Goal: Communication & Community: Answer question/provide support

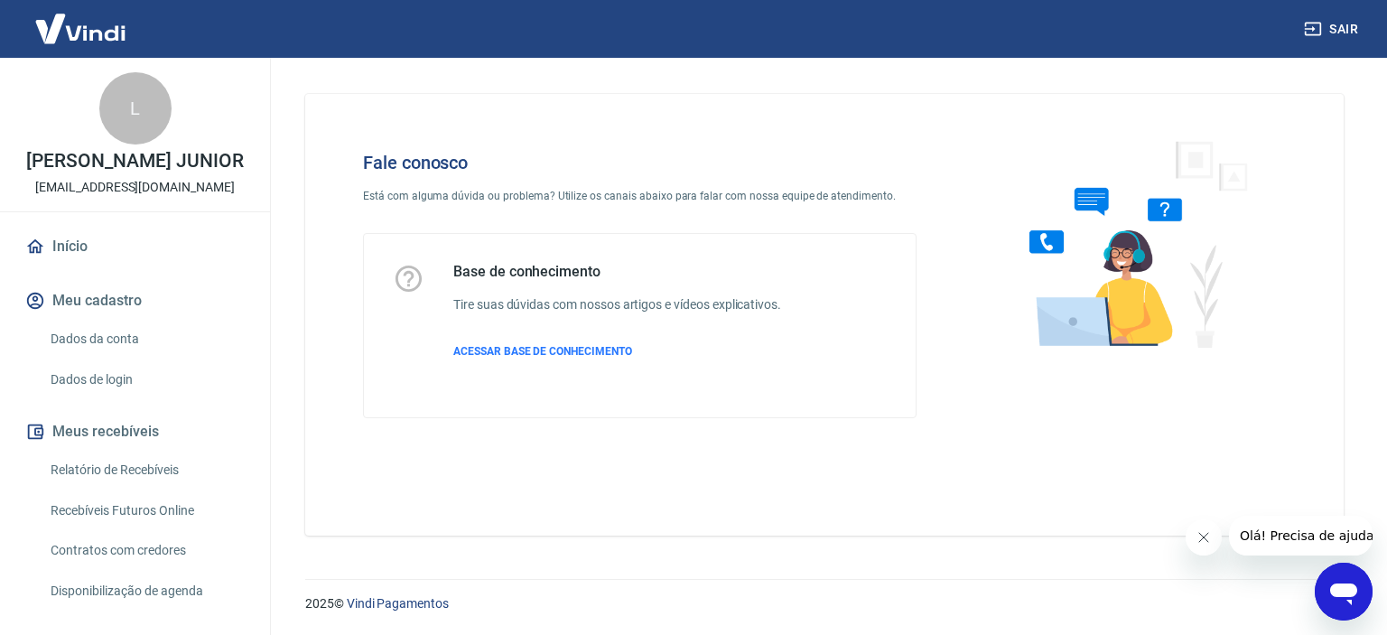
click at [1337, 576] on icon "Abrir janela de mensagens" at bounding box center [1344, 591] width 33 height 33
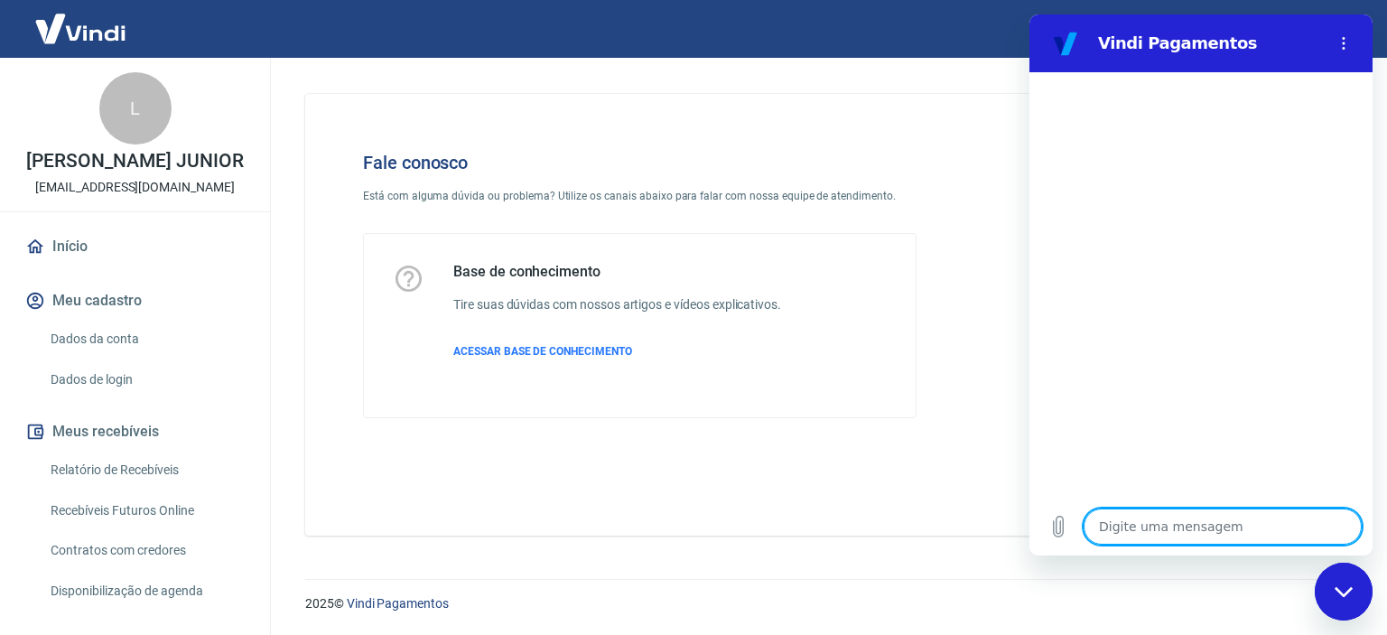
type textarea "B"
type textarea "x"
type textarea "Bo"
type textarea "x"
type textarea "Bom"
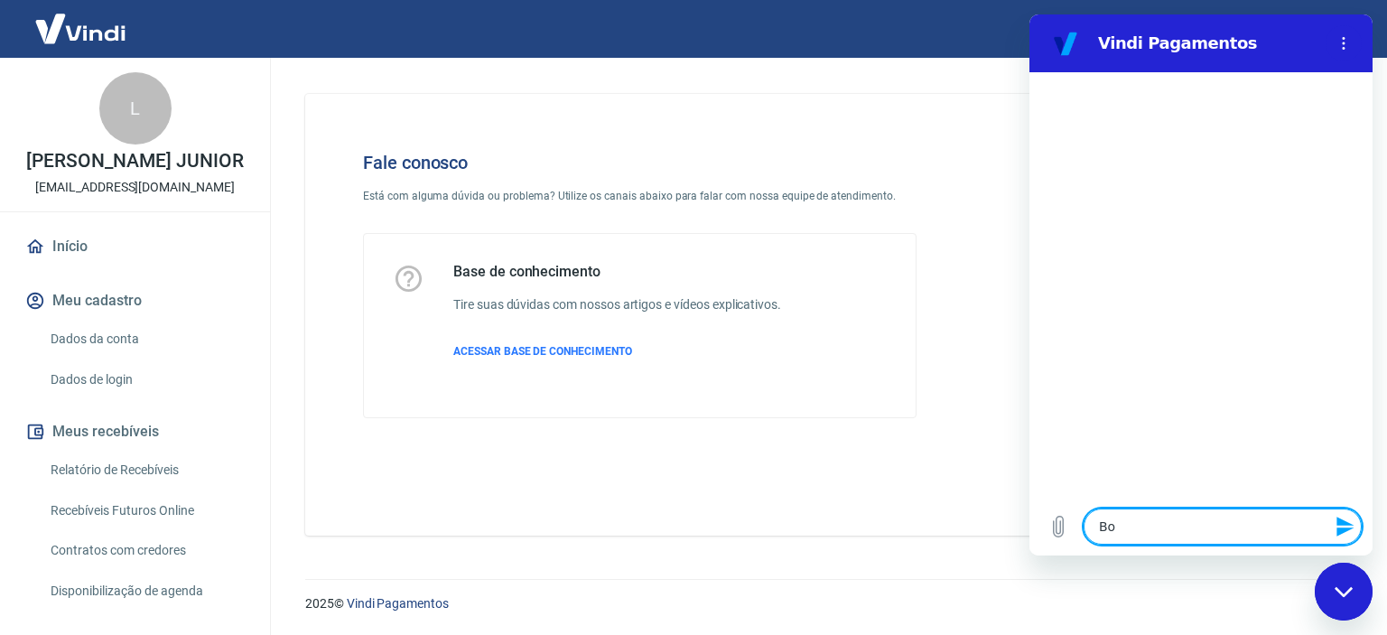
type textarea "x"
type textarea "Bom"
type textarea "x"
type textarea "Bom d"
type textarea "x"
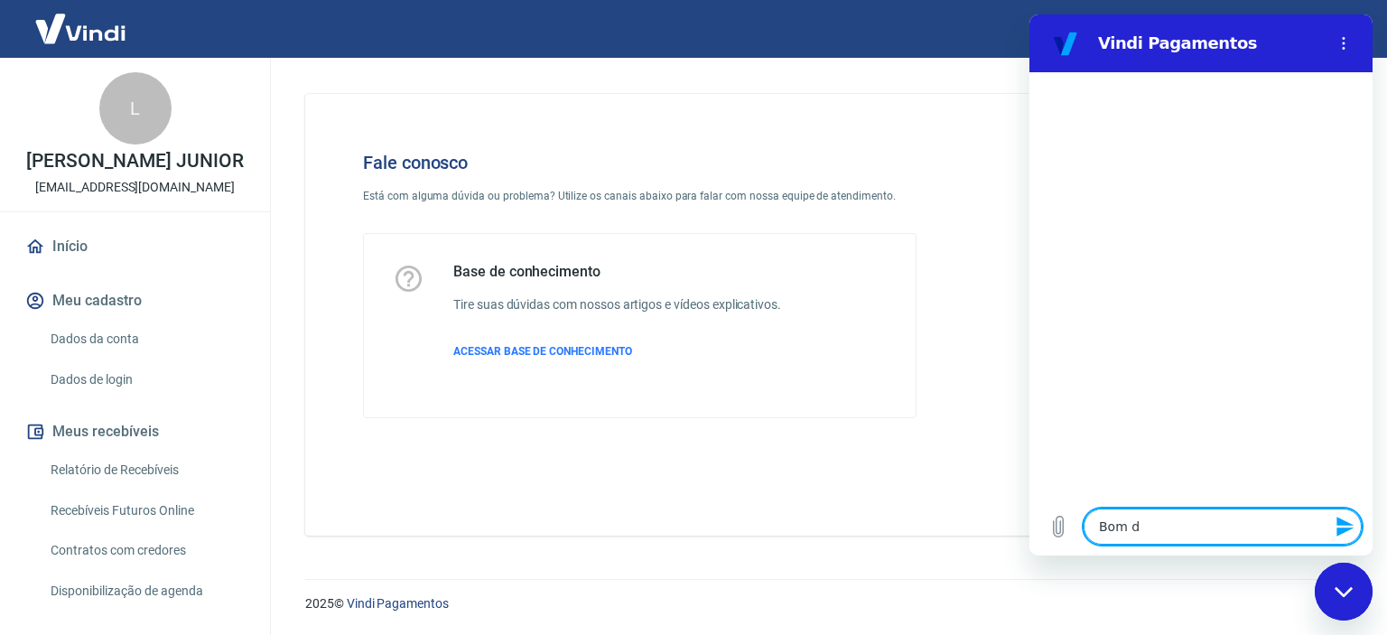
type textarea "Bom di"
type textarea "x"
type textarea "Bom dia"
type textarea "x"
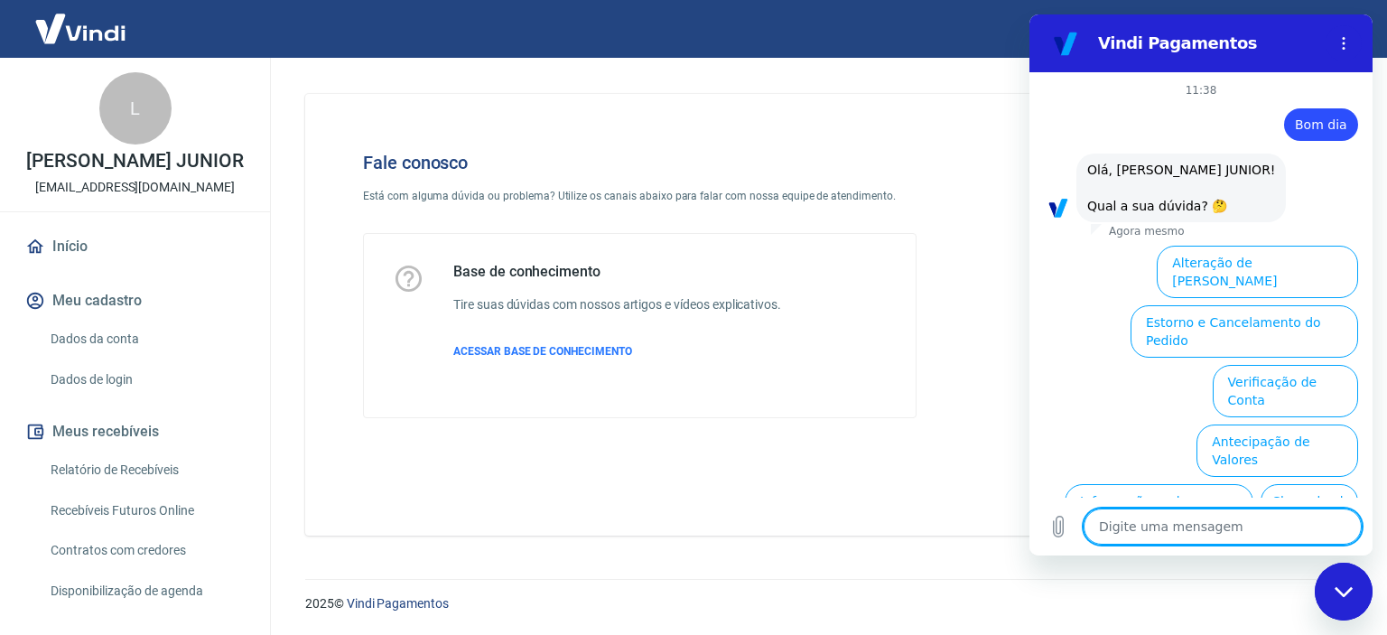
scroll to position [134, 0]
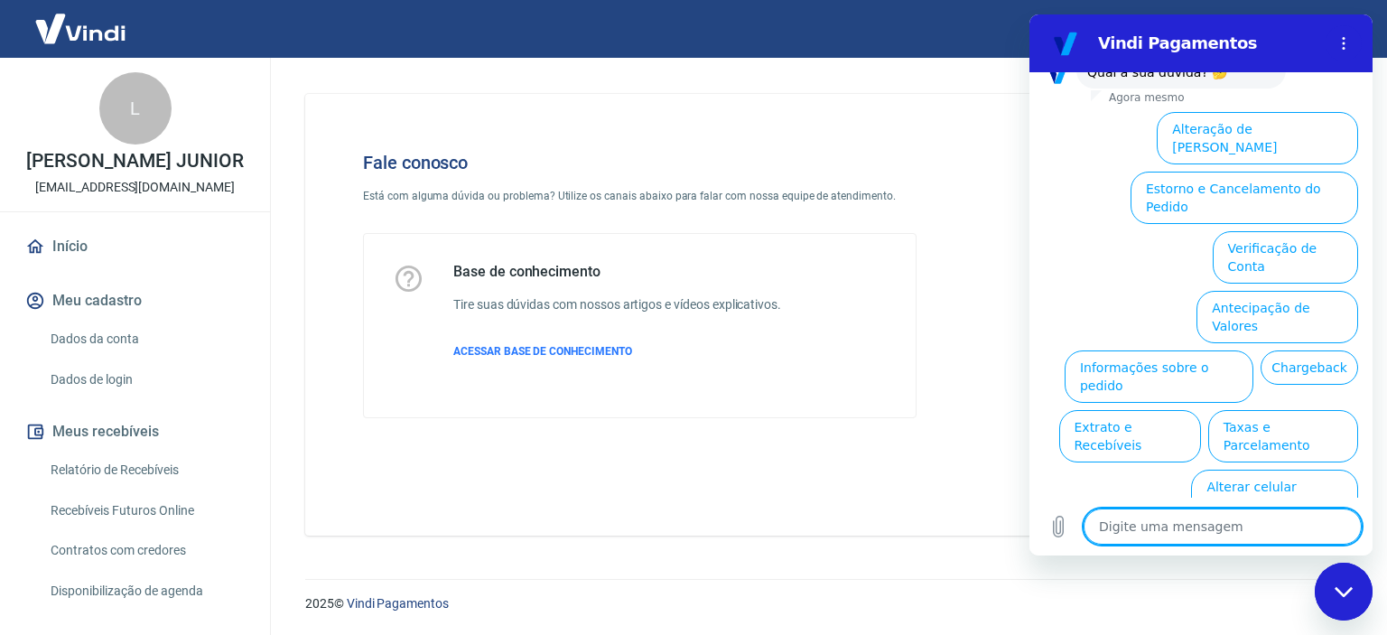
type textarea "f"
type textarea "x"
type textarea "fa"
type textarea "x"
type textarea "fal"
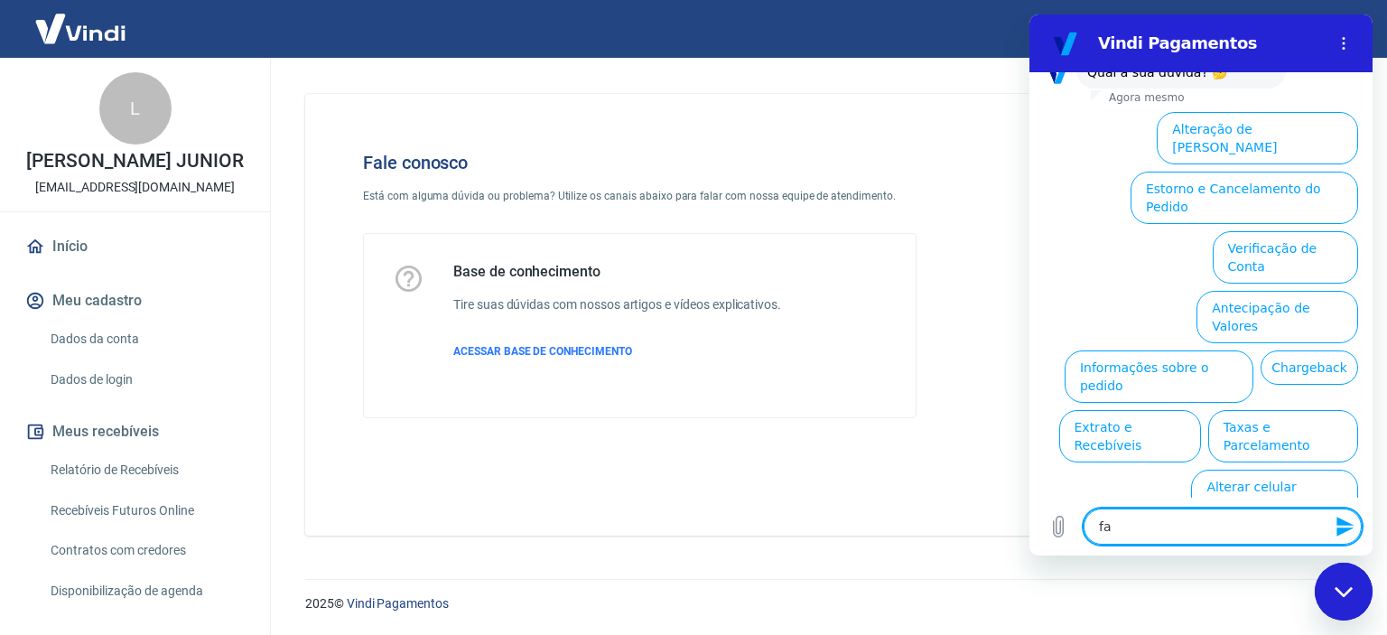
type textarea "x"
type textarea "fala"
type textarea "x"
type textarea "falar"
type textarea "x"
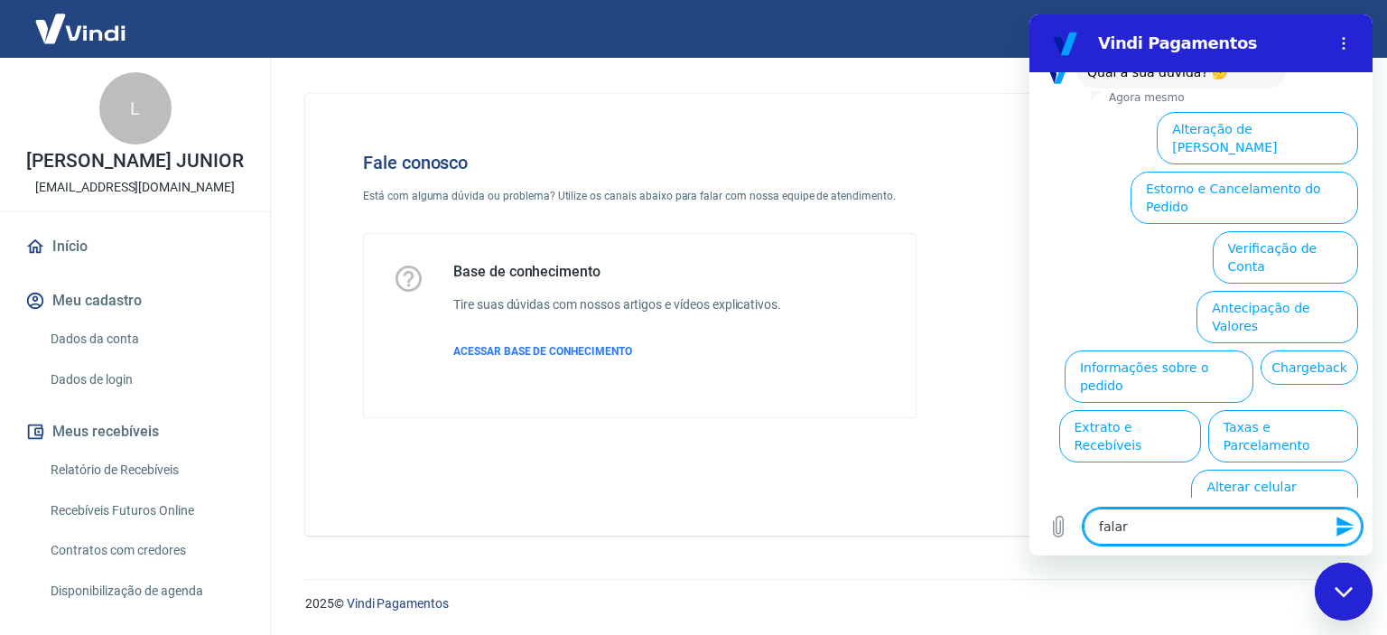
type textarea "falar"
type textarea "x"
type textarea "falar c"
type textarea "x"
type textarea "falar co"
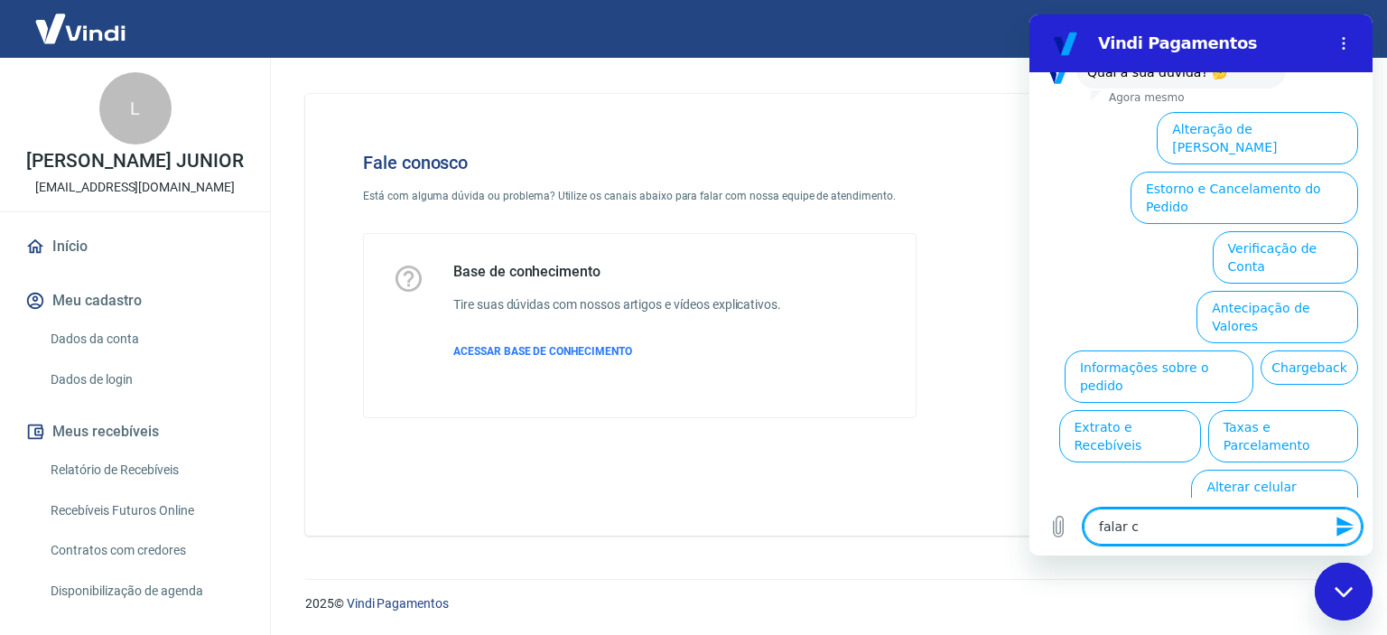
type textarea "x"
type textarea "falar com"
type textarea "x"
type textarea "falar com"
type textarea "x"
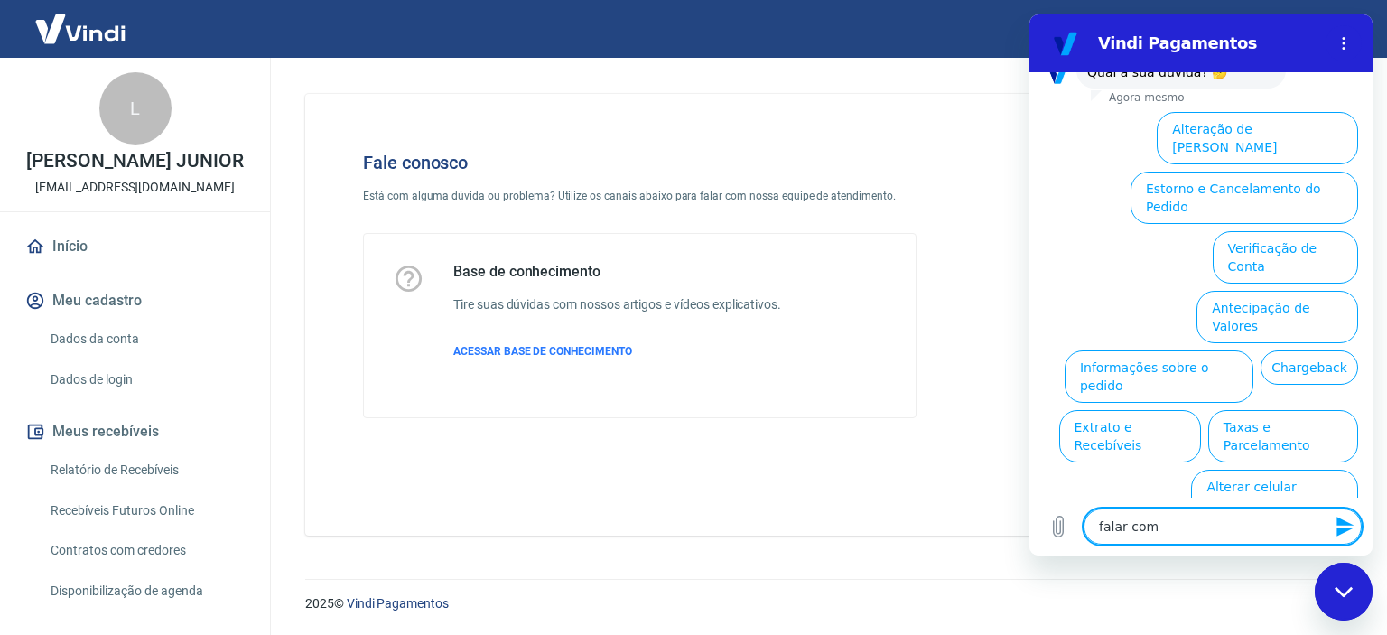
type textarea "falar com e"
type textarea "x"
type textarea "falar com es"
type textarea "x"
type textarea "falar com esp"
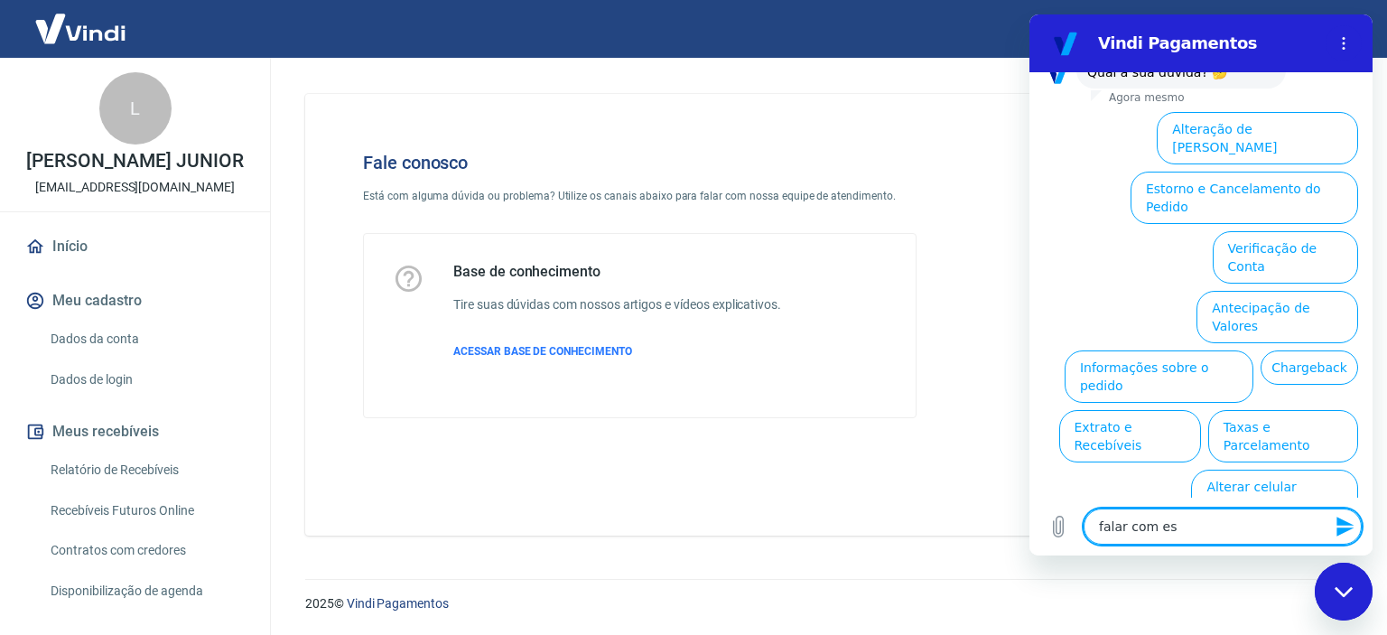
type textarea "x"
type textarea "falar com espe"
type textarea "x"
type textarea "falar com espec"
type textarea "x"
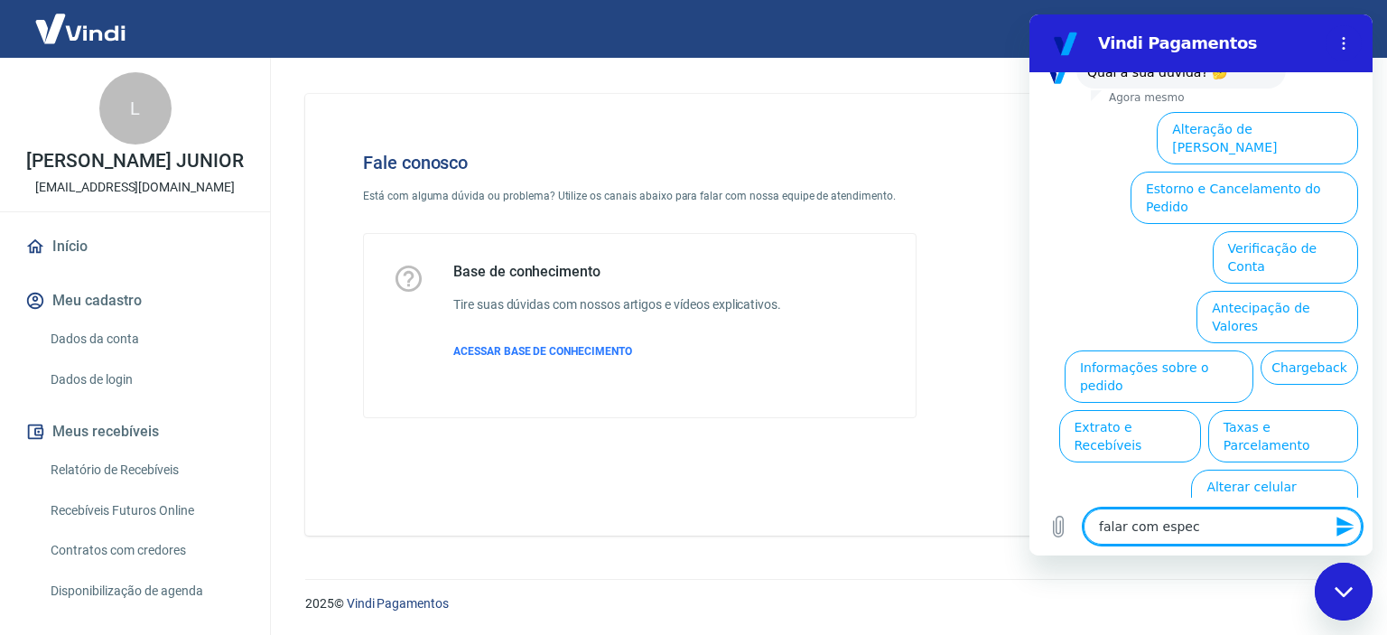
type textarea "falar com especi"
type textarea "x"
type textarea "falar com especia"
type textarea "x"
type textarea "falar com especial"
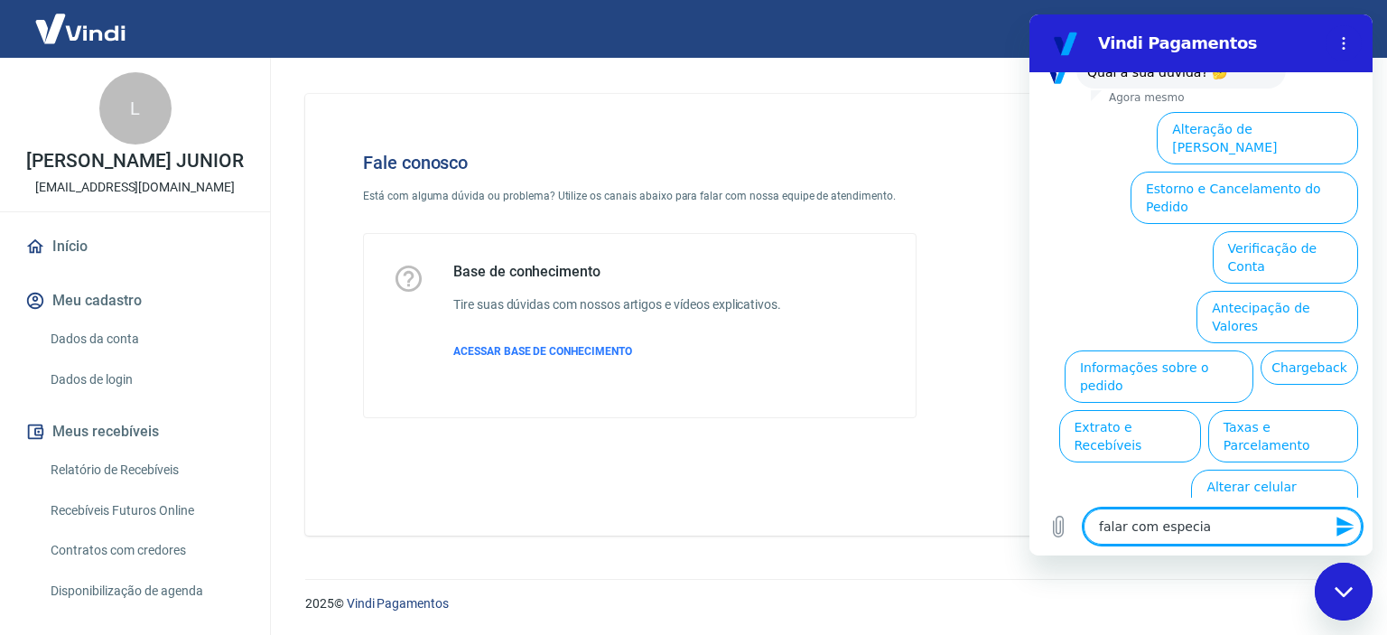
type textarea "x"
type textarea "falar com especiali"
type textarea "x"
type textarea "falar com especialis"
type textarea "x"
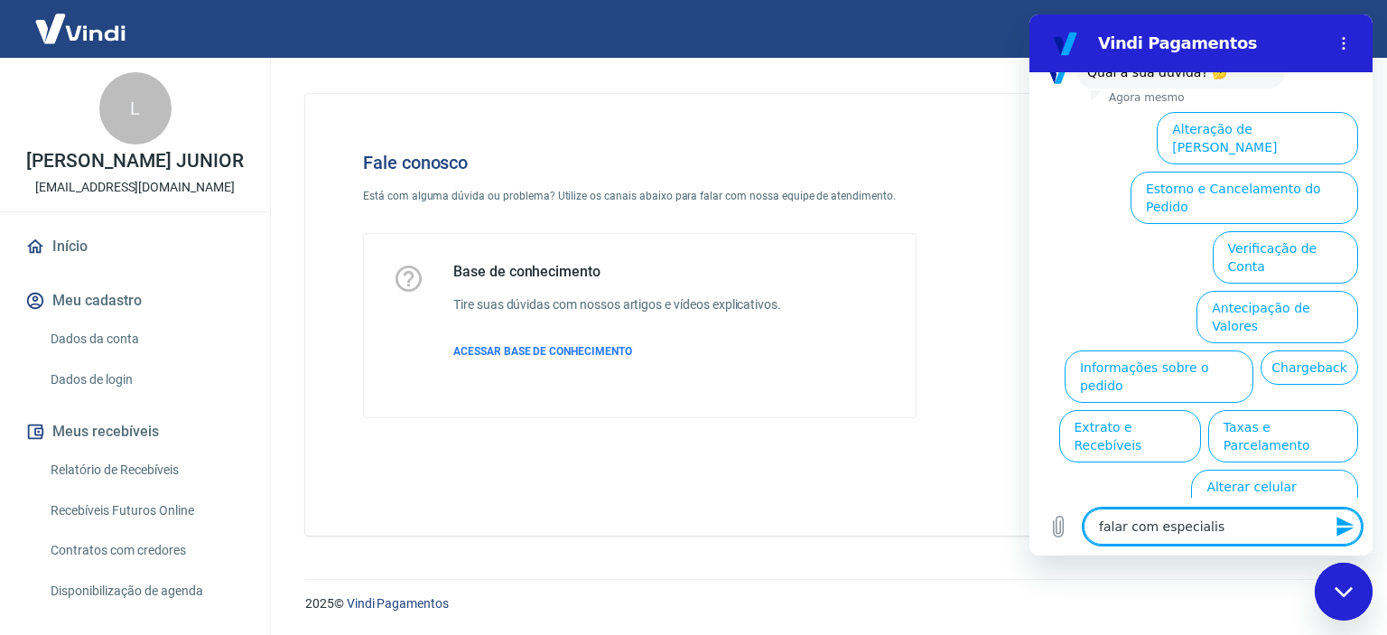
type textarea "falar com especialist"
type textarea "x"
type textarea "falar com especialista"
type textarea "x"
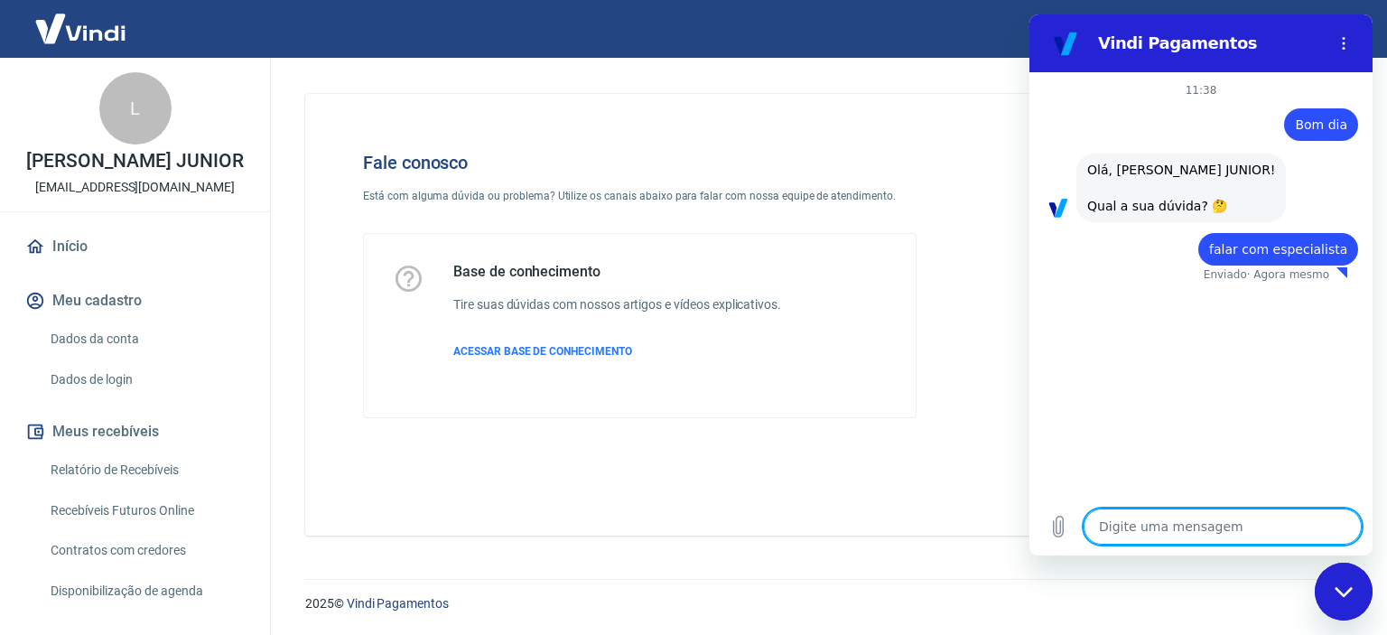
type textarea "x"
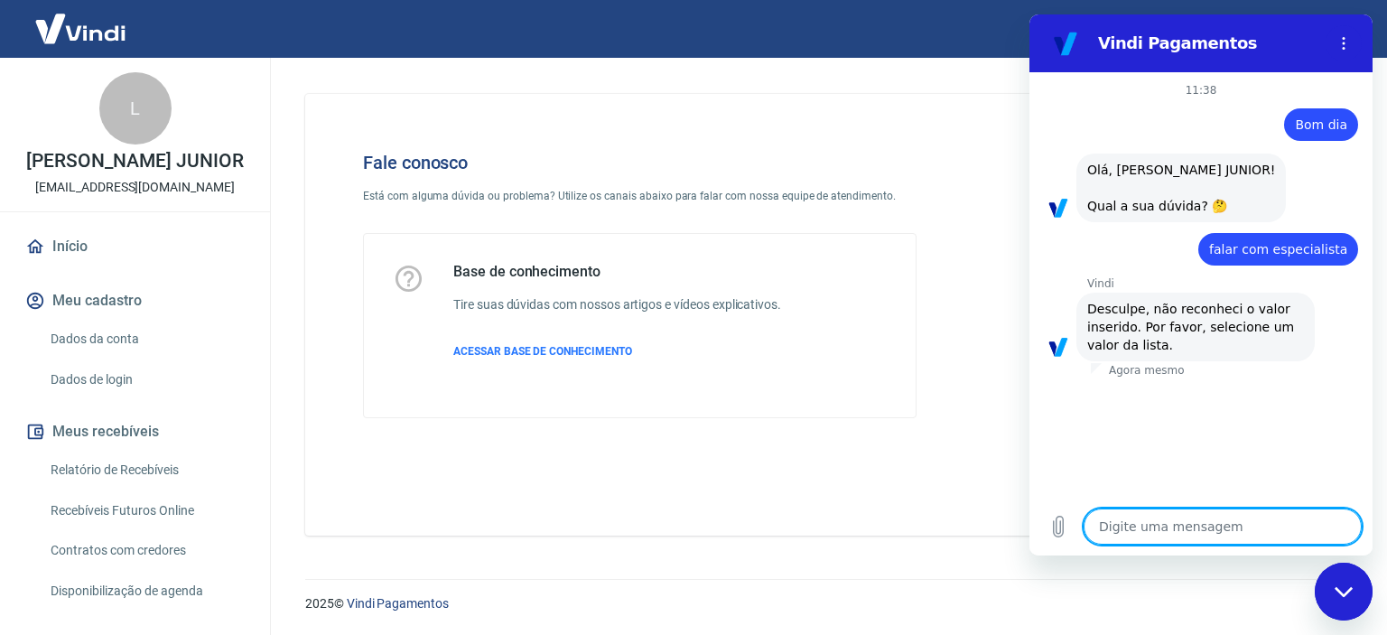
type textarea "f"
type textarea "x"
type textarea "fa"
type textarea "x"
type textarea "fal"
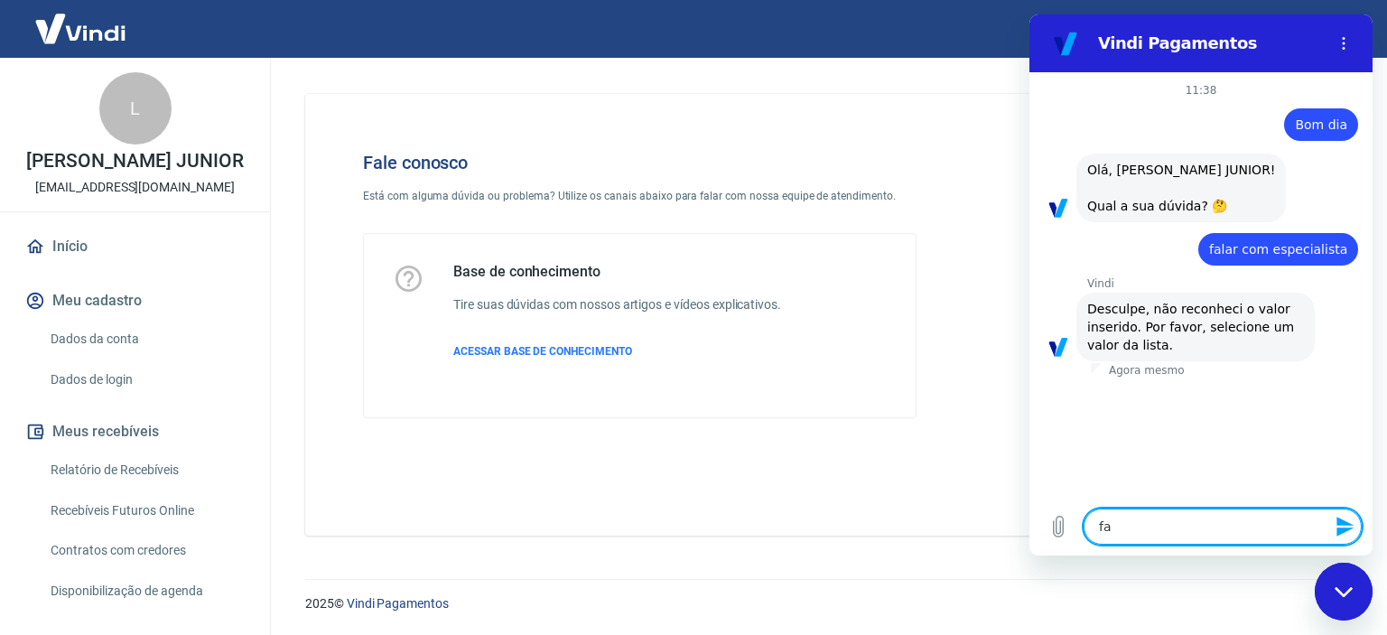
type textarea "x"
type textarea "fala"
type textarea "x"
type textarea "falar"
type textarea "x"
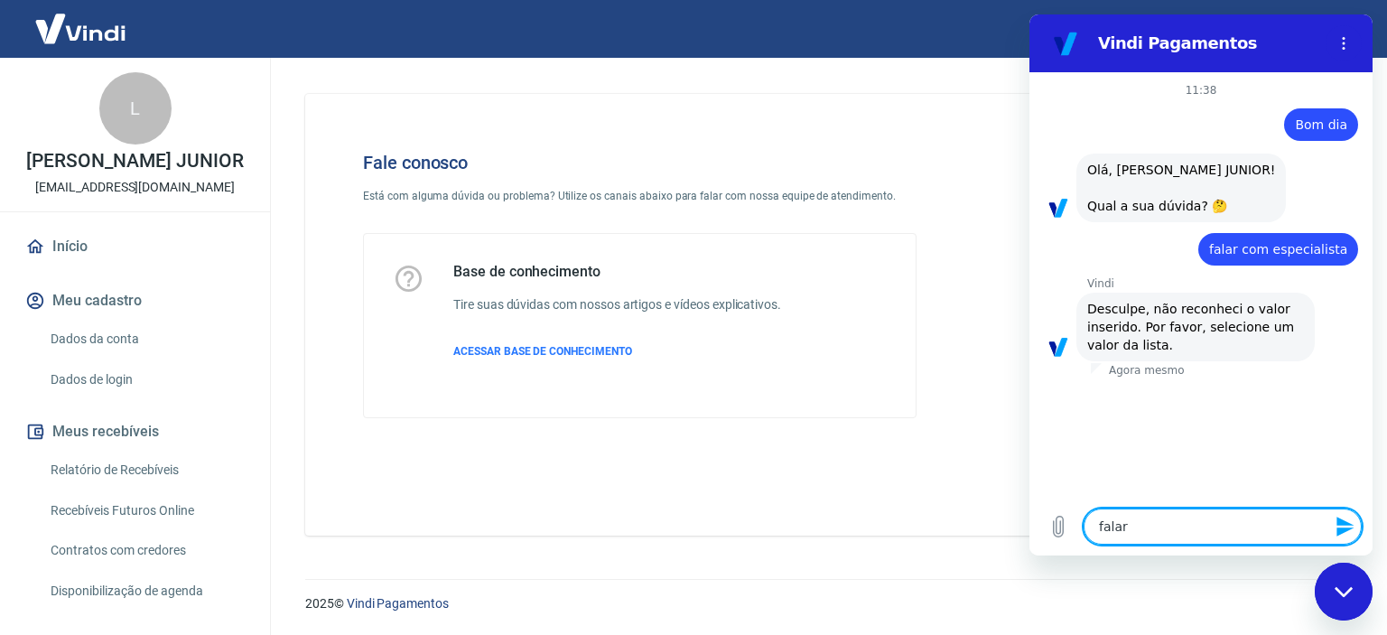
type textarea "falar"
type textarea "x"
type textarea "falar c"
type textarea "x"
type textarea "falar co"
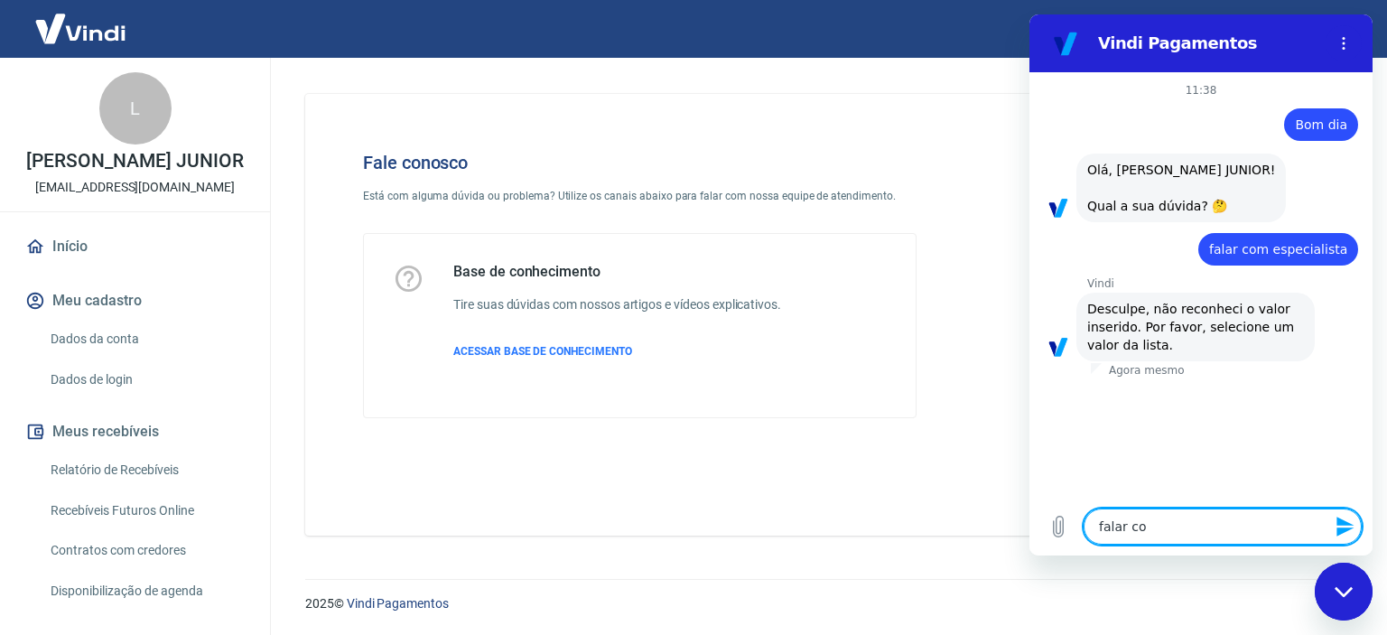
type textarea "x"
type textarea "falar com"
type textarea "x"
type textarea "falar com"
type textarea "x"
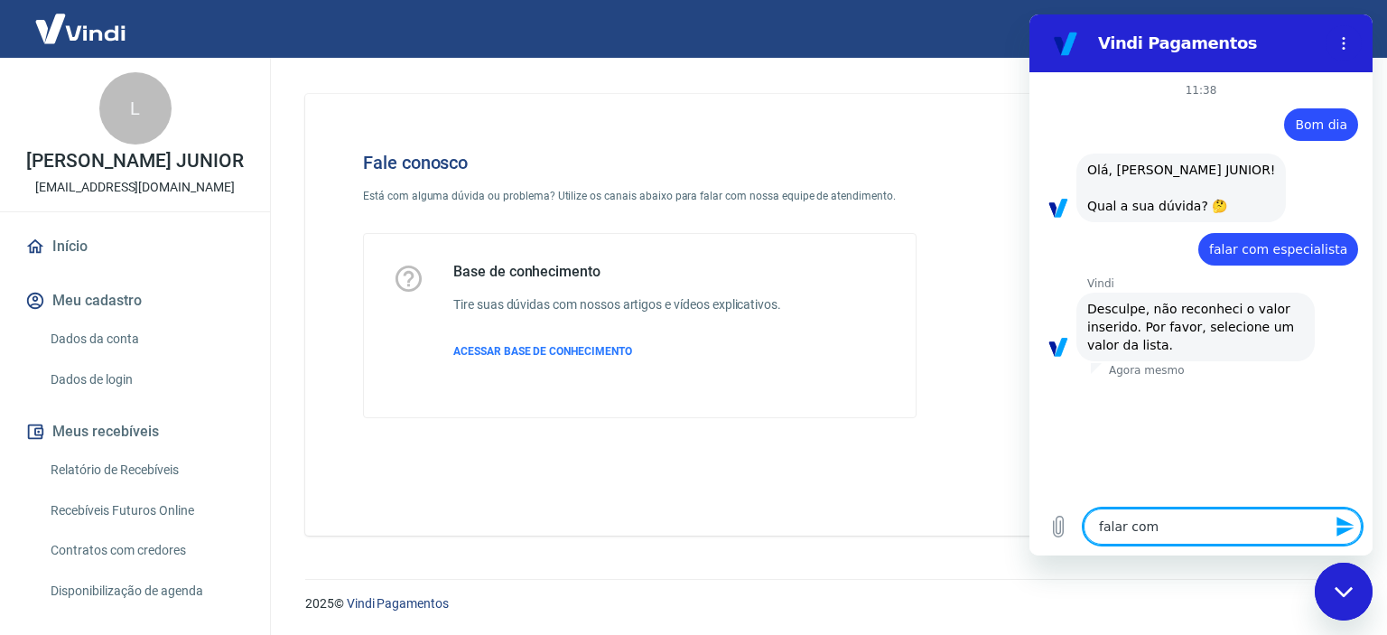
type textarea "falar com e"
type textarea "x"
type textarea "falar com es"
type textarea "x"
type textarea "falar com esp"
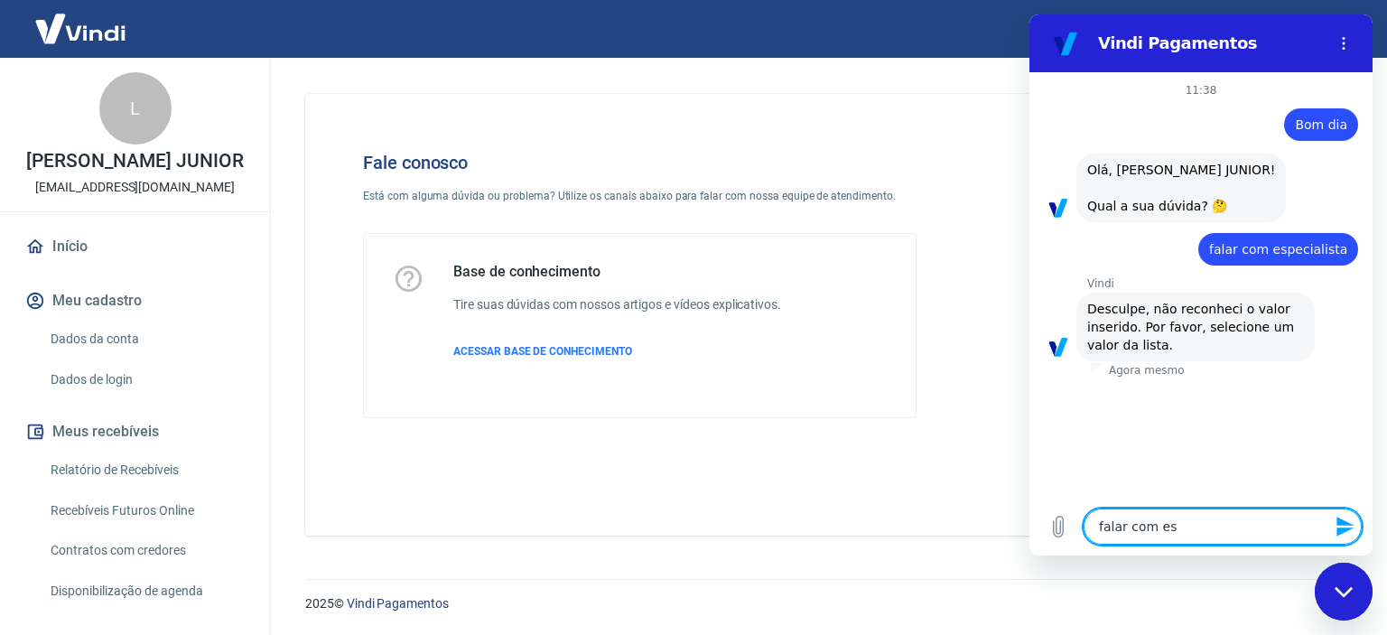
type textarea "x"
type textarea "falar com espe"
type textarea "x"
type textarea "falar com espec"
type textarea "x"
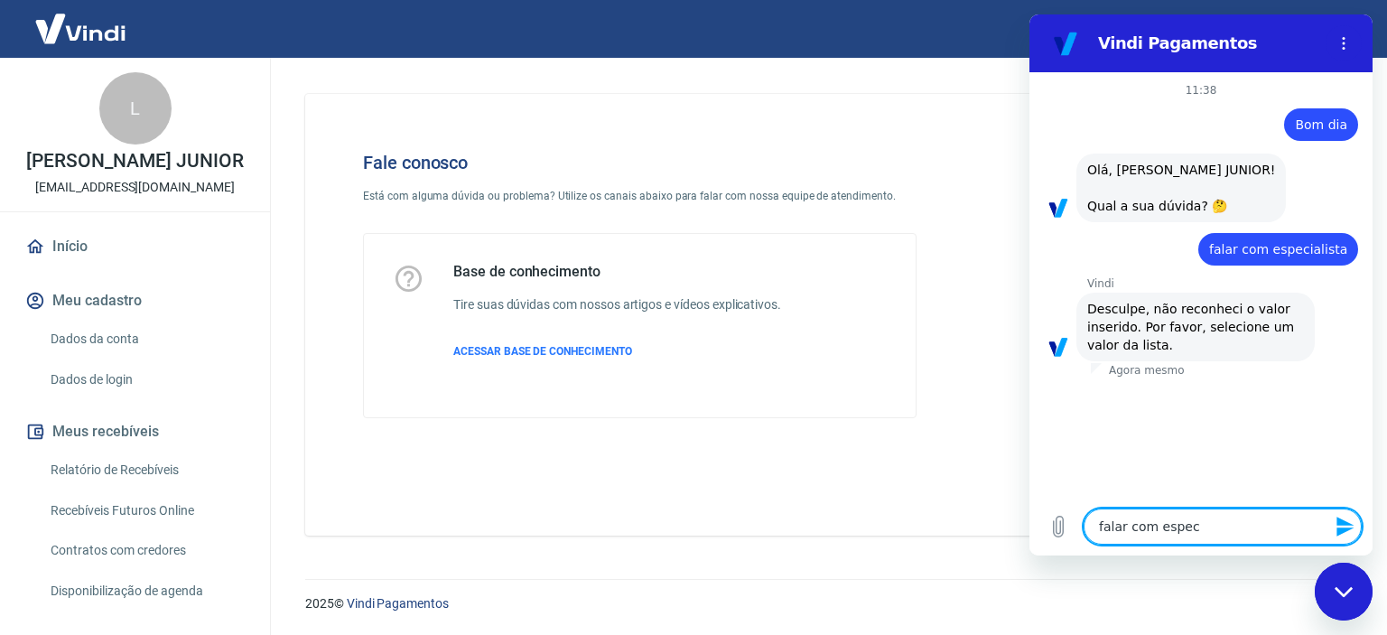
type textarea "falar com especi"
type textarea "x"
type textarea "falar com especia"
type textarea "x"
type textarea "falar com especial"
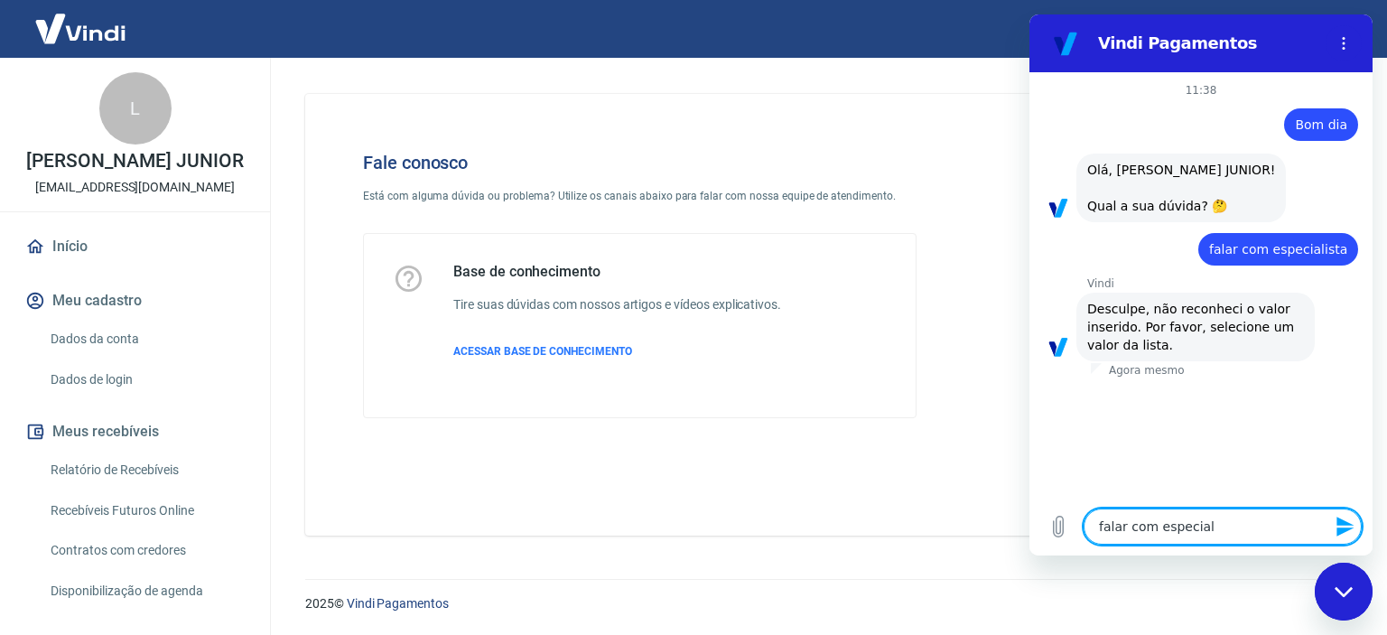
type textarea "x"
type textarea "falar com especiali"
type textarea "x"
type textarea "falar com especialis"
type textarea "x"
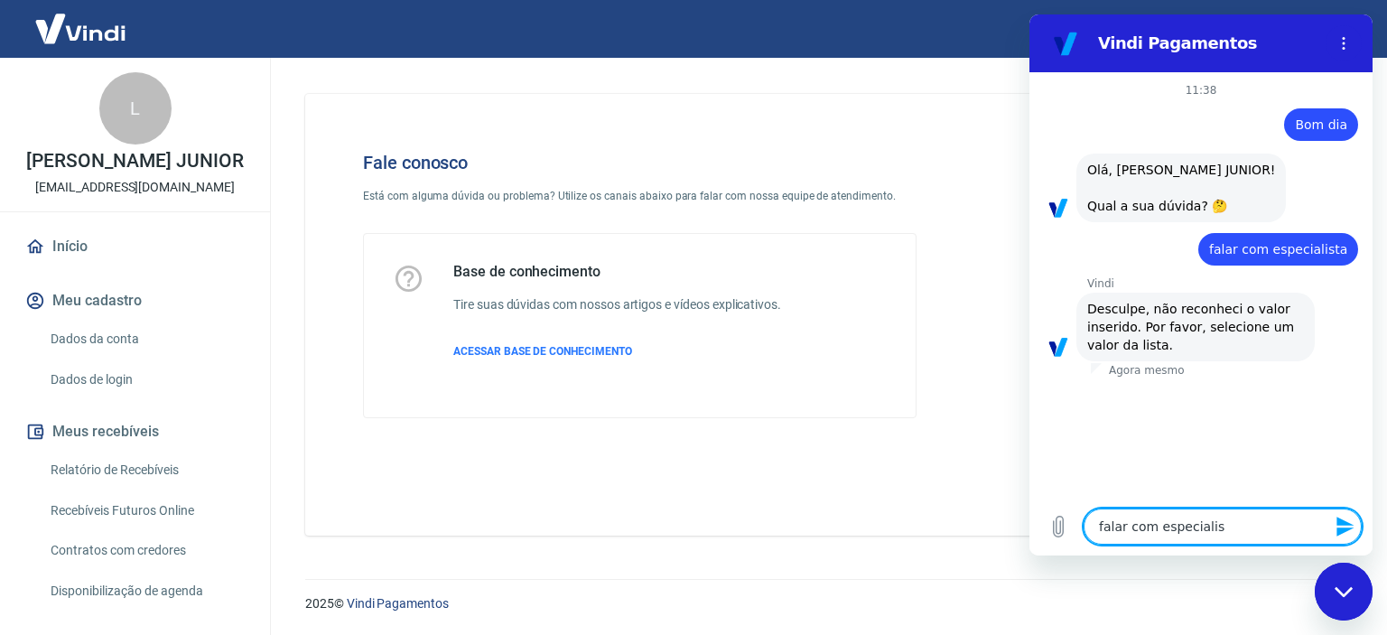
type textarea "falar com especialist"
type textarea "x"
type textarea "falar com especialista"
type textarea "x"
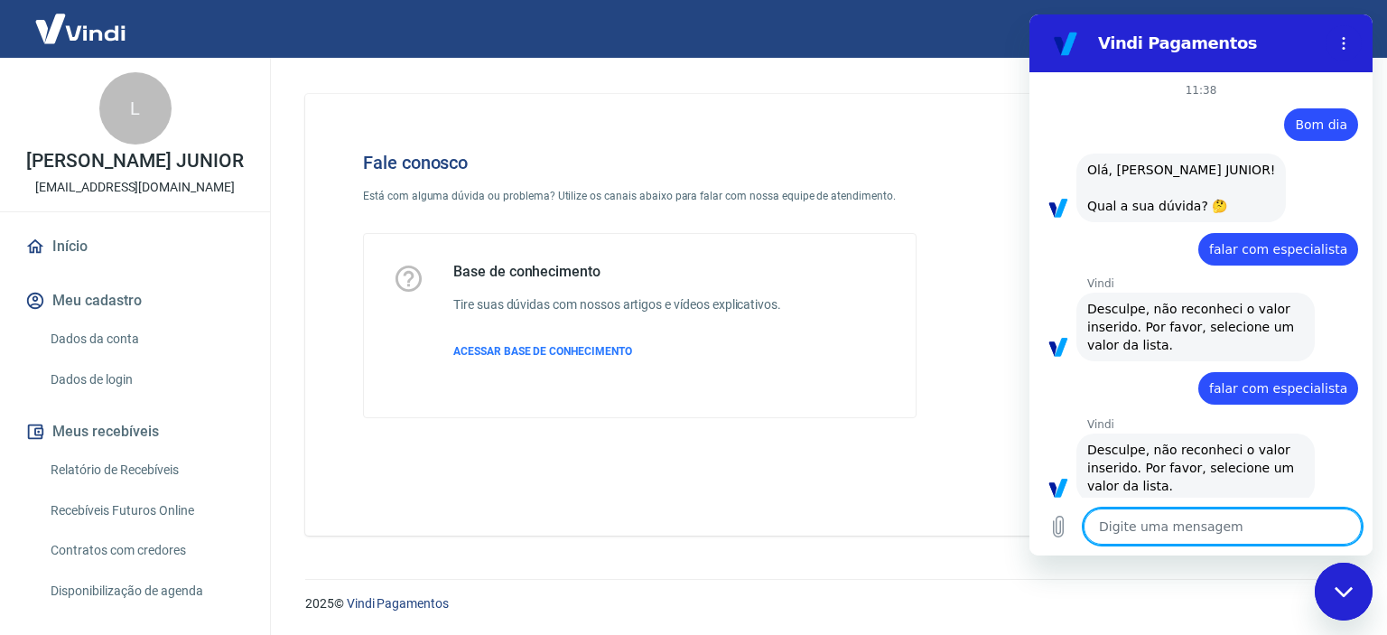
type textarea "x"
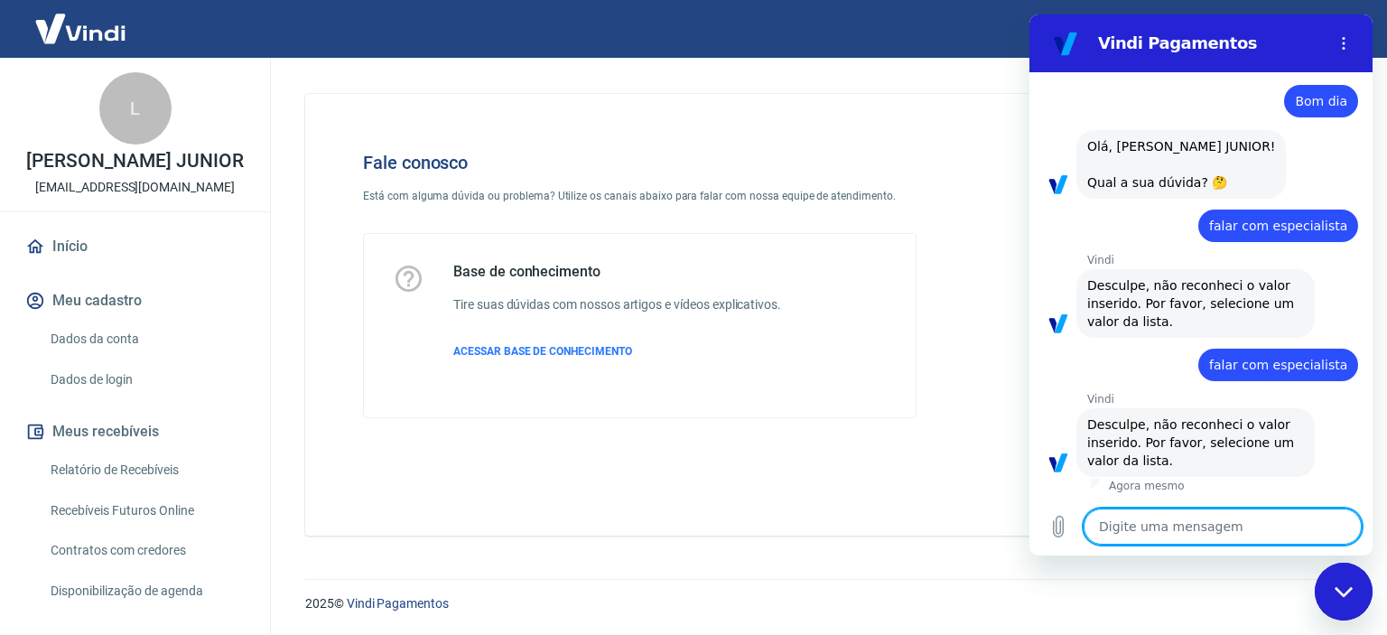
scroll to position [41, 0]
type textarea "f"
type textarea "x"
type textarea "fa"
type textarea "x"
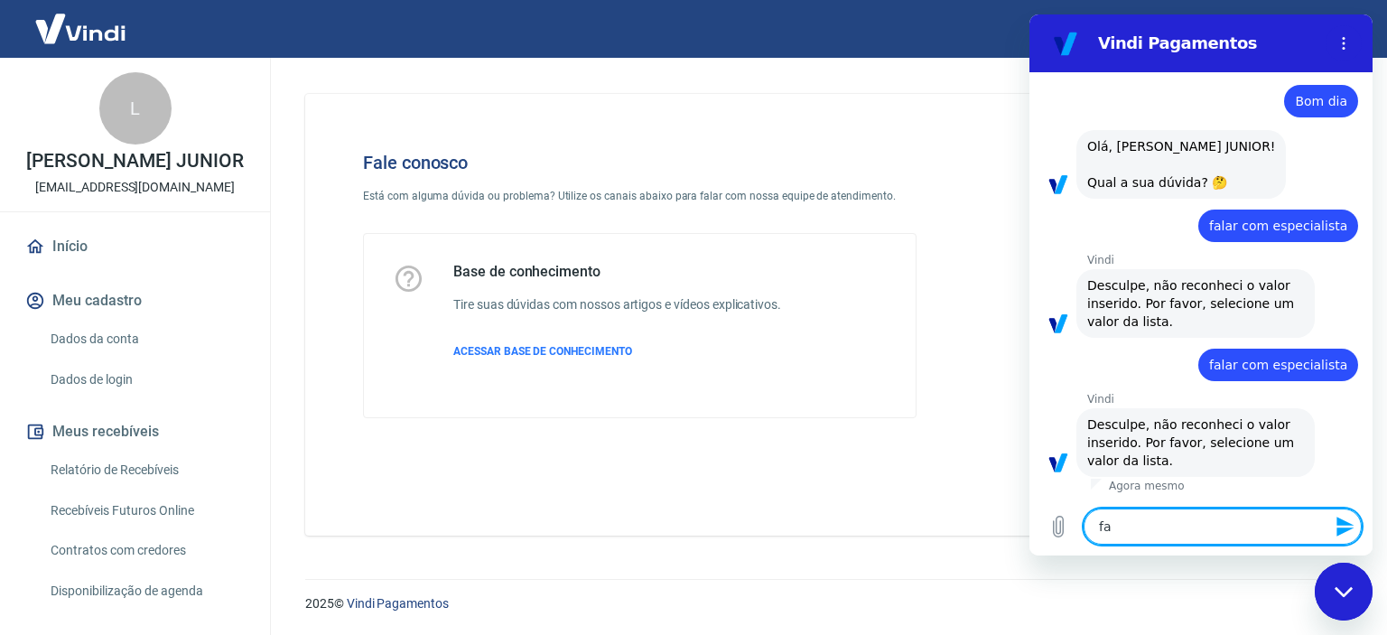
type textarea "fal"
type textarea "x"
type textarea "fala"
type textarea "x"
type textarea "falar"
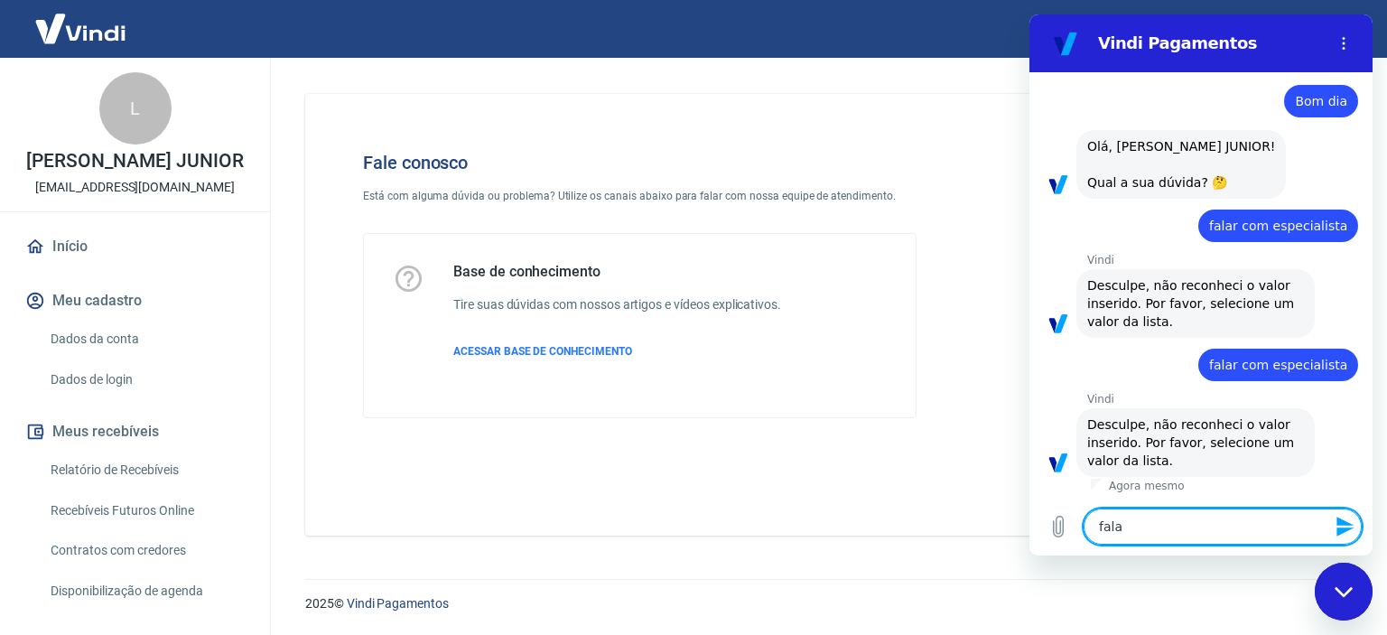
type textarea "x"
type textarea "falar"
type textarea "x"
type textarea "falar c"
type textarea "x"
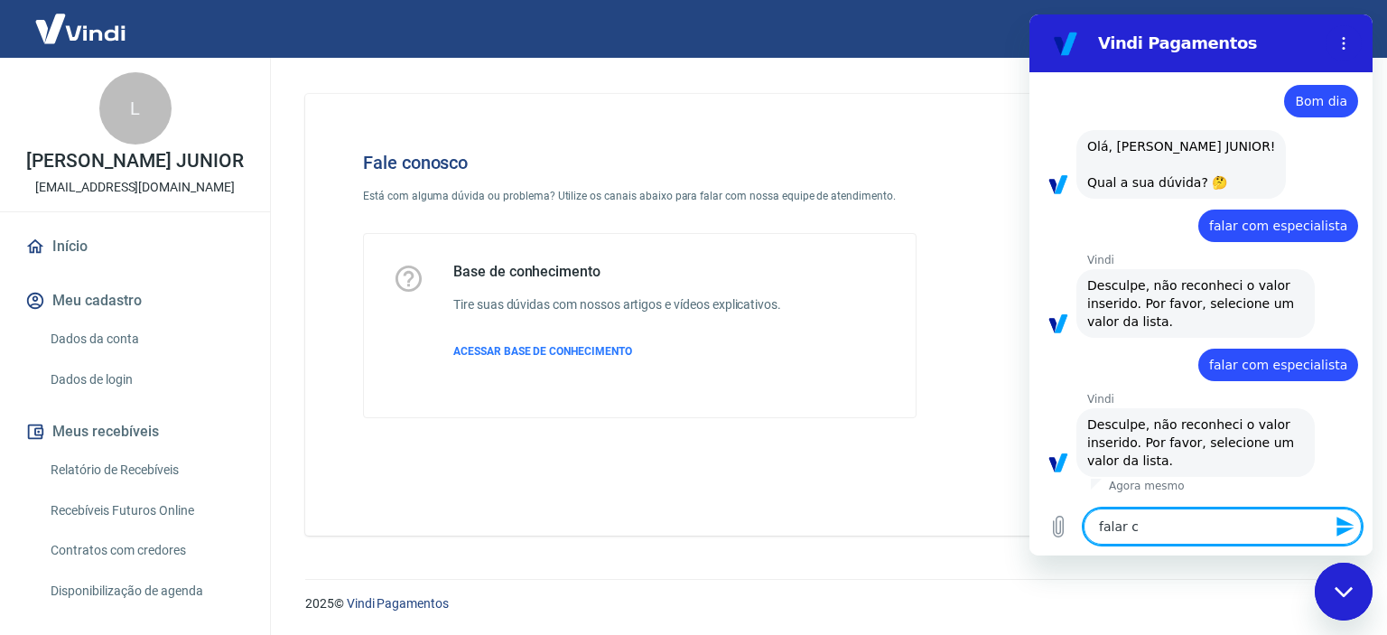
type textarea "falar co"
type textarea "x"
type textarea "falar com"
type textarea "x"
type textarea "falar com"
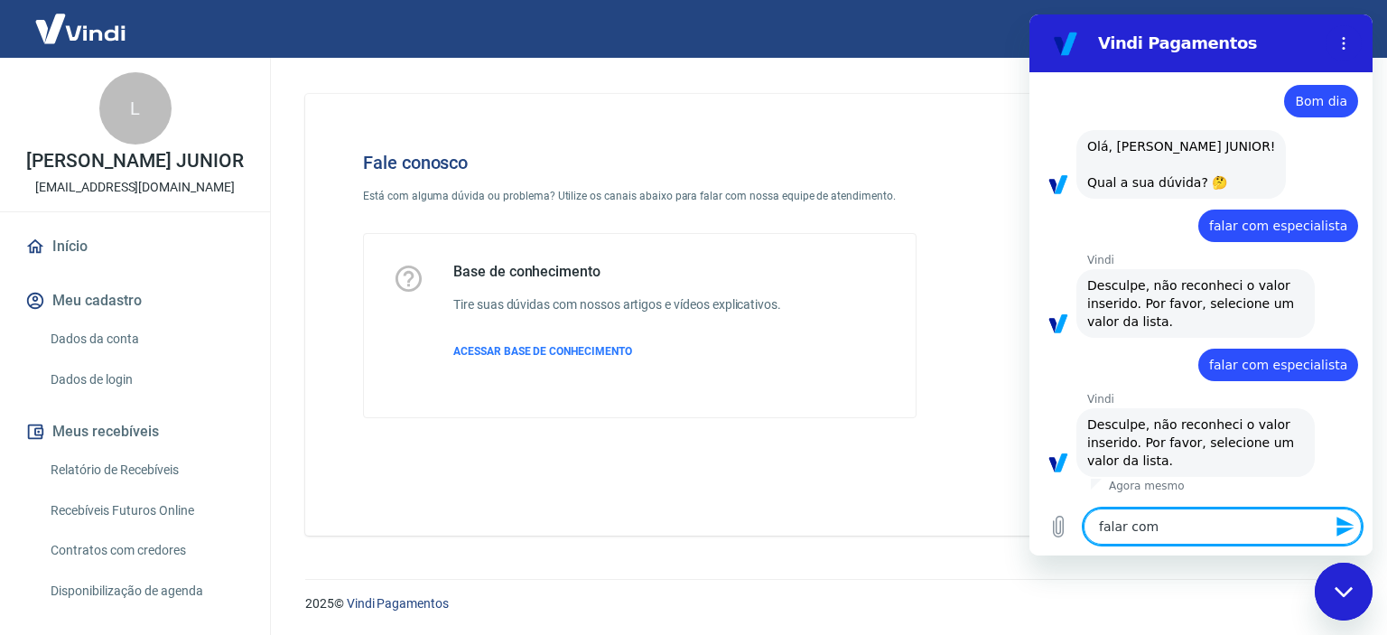
type textarea "x"
type textarea "falar com e"
type textarea "x"
type textarea "falar com es"
type textarea "x"
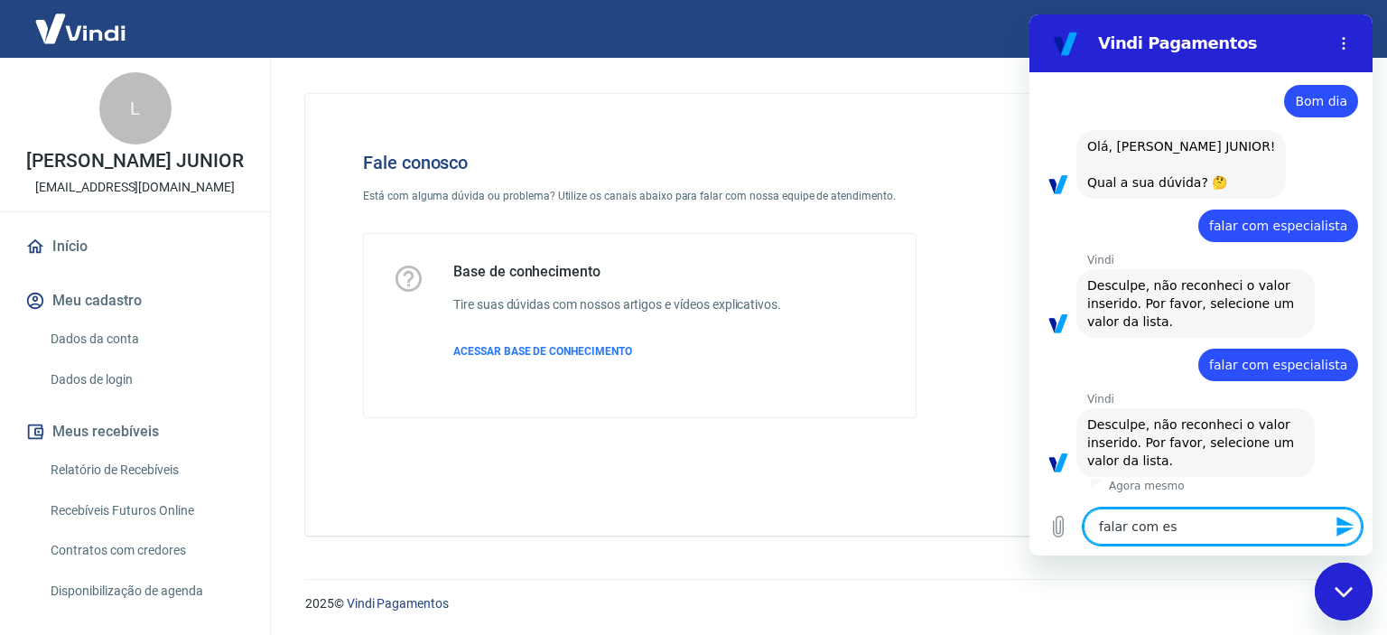
type textarea "falar com esp"
type textarea "x"
type textarea "falar com espe"
type textarea "x"
type textarea "falar com espec"
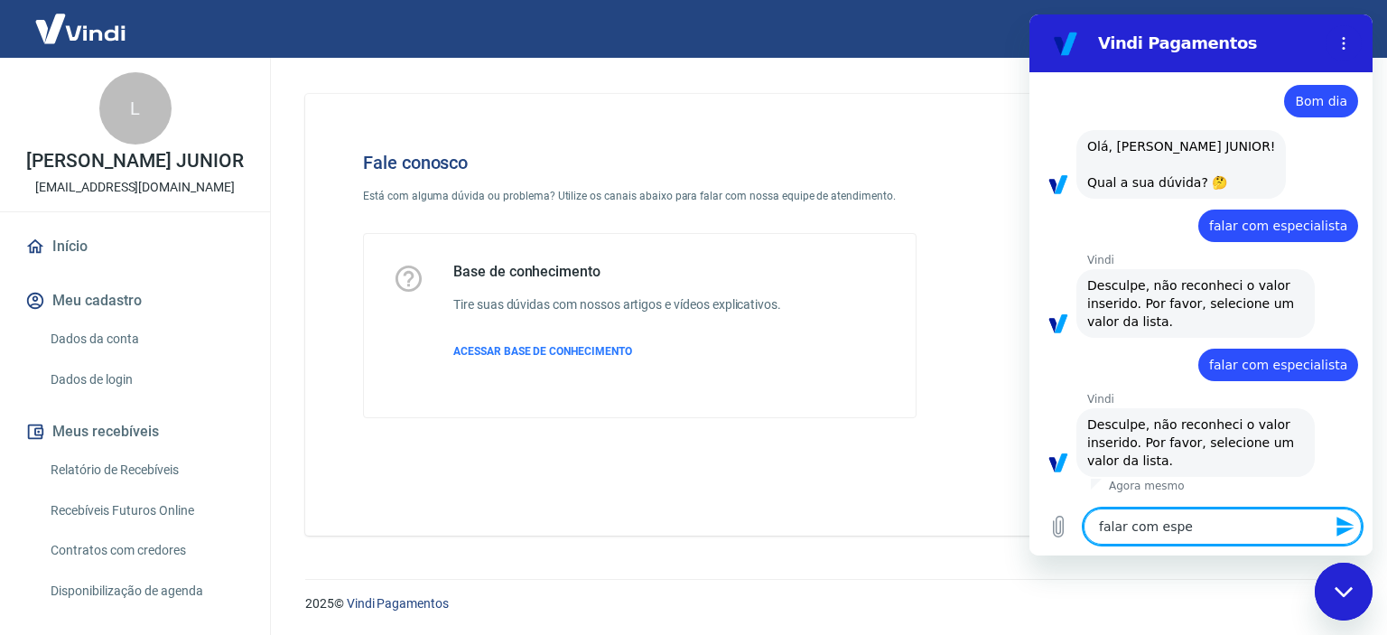
type textarea "x"
type textarea "falar com especi"
type textarea "x"
type textarea "falar com especia"
type textarea "x"
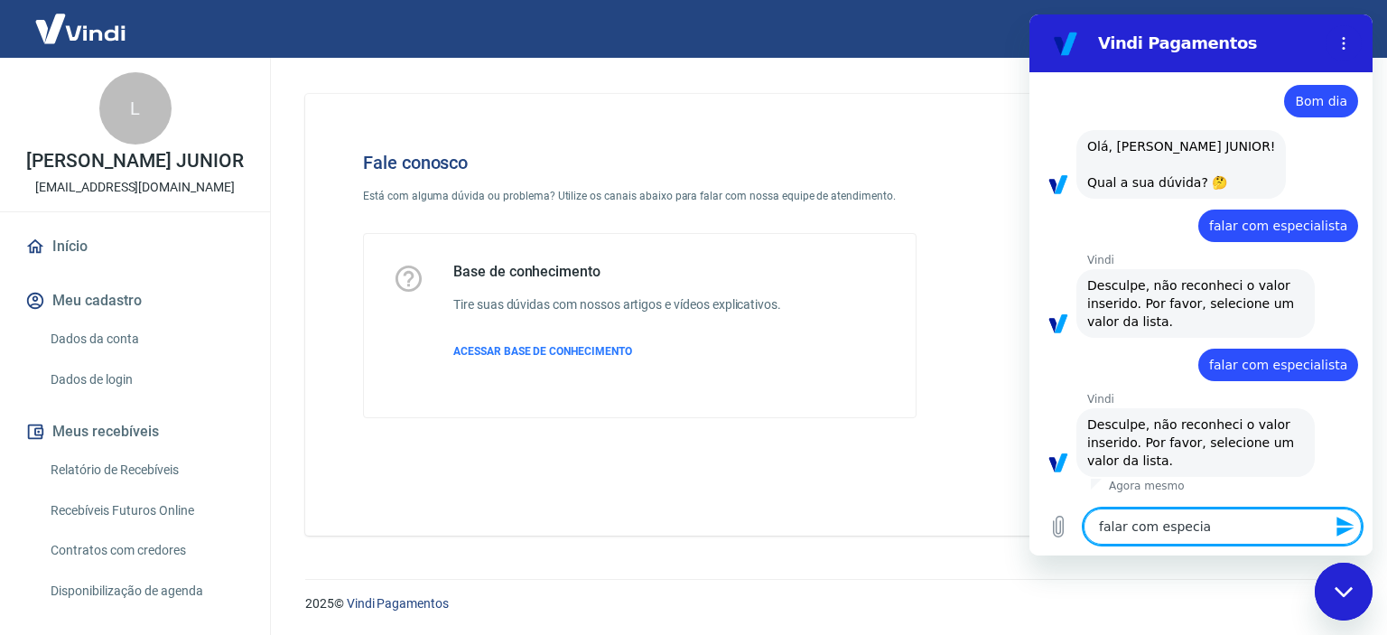
type textarea "falar com especial"
type textarea "x"
type textarea "falar com especiali"
type textarea "x"
type textarea "falar com especialis"
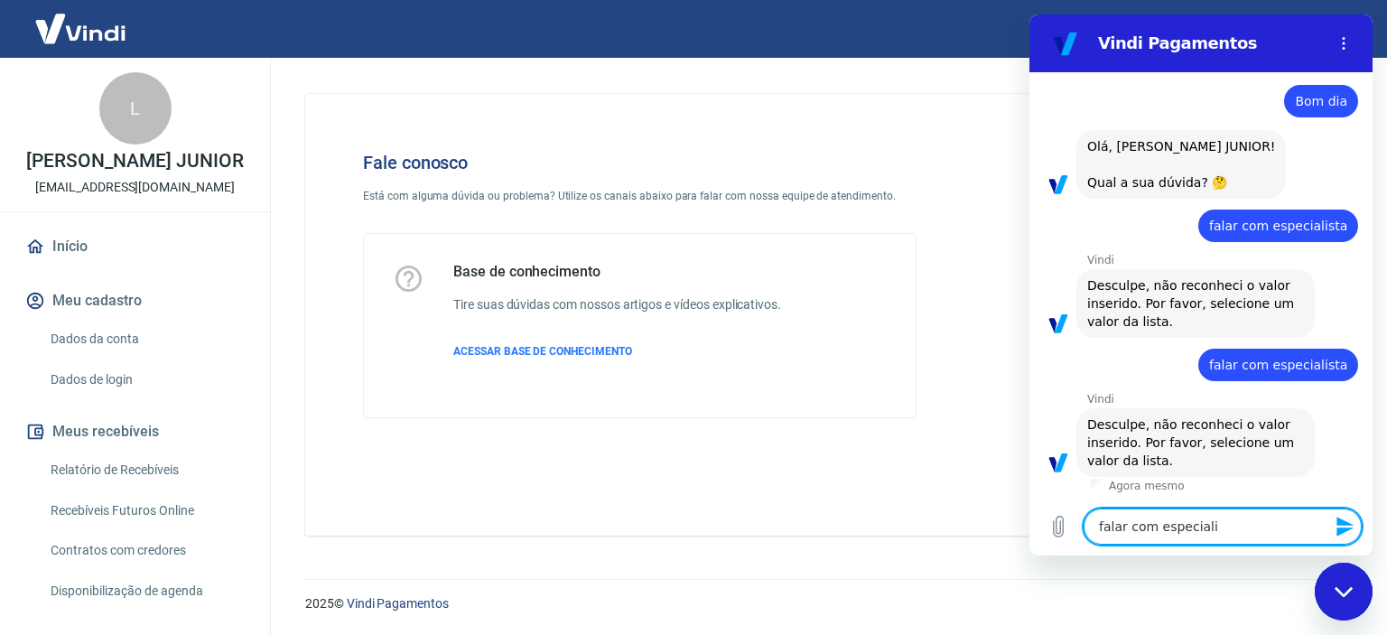
type textarea "x"
type textarea "falar com especialist"
type textarea "x"
type textarea "falar com especialista"
type textarea "x"
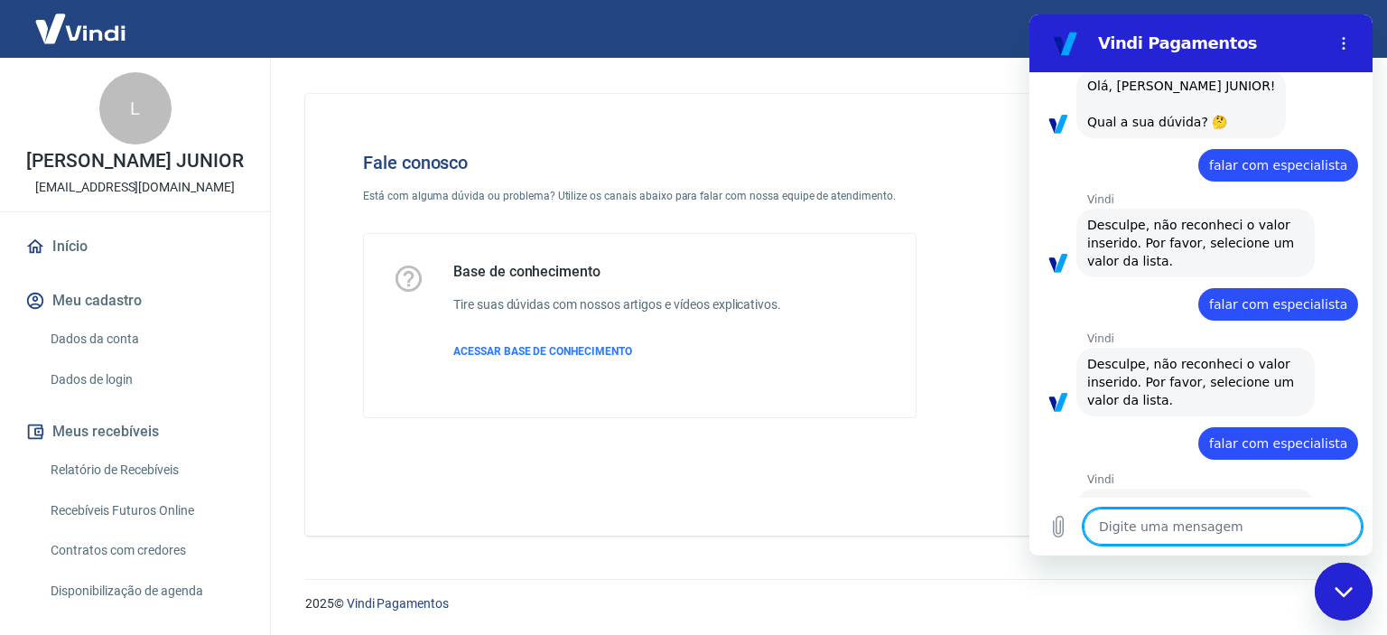
type textarea "x"
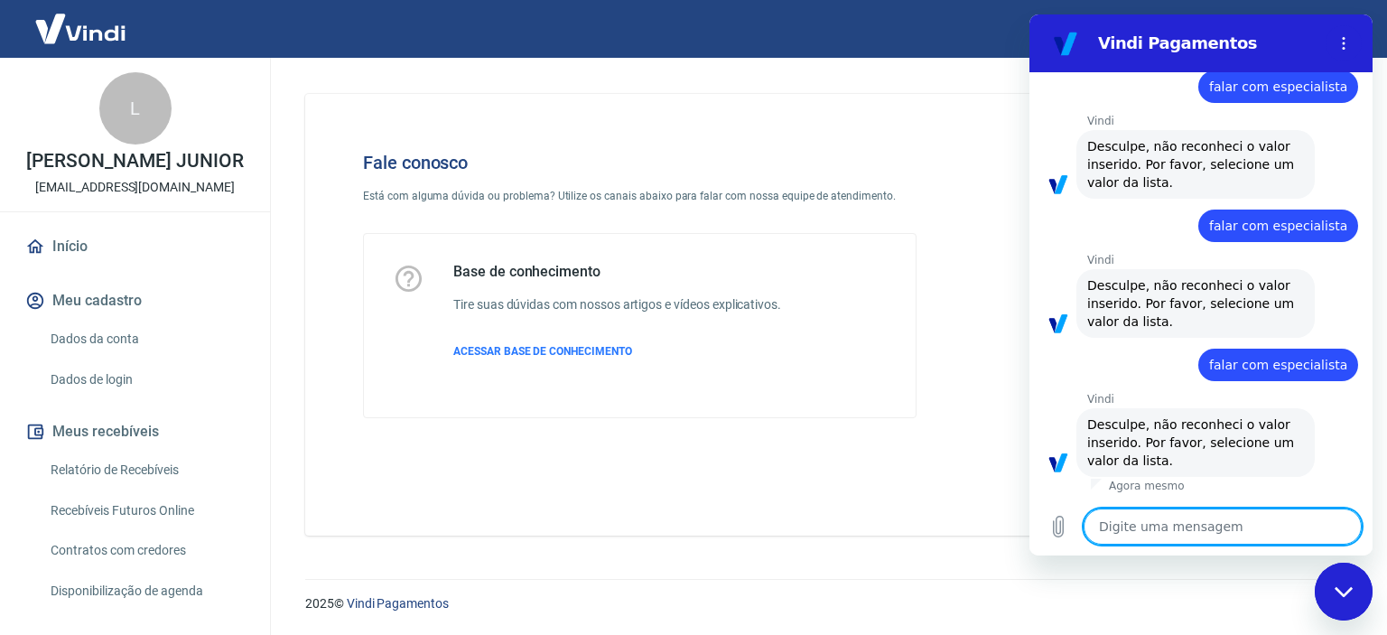
scroll to position [181, 0]
type textarea "f"
type textarea "x"
type textarea "fa"
type textarea "x"
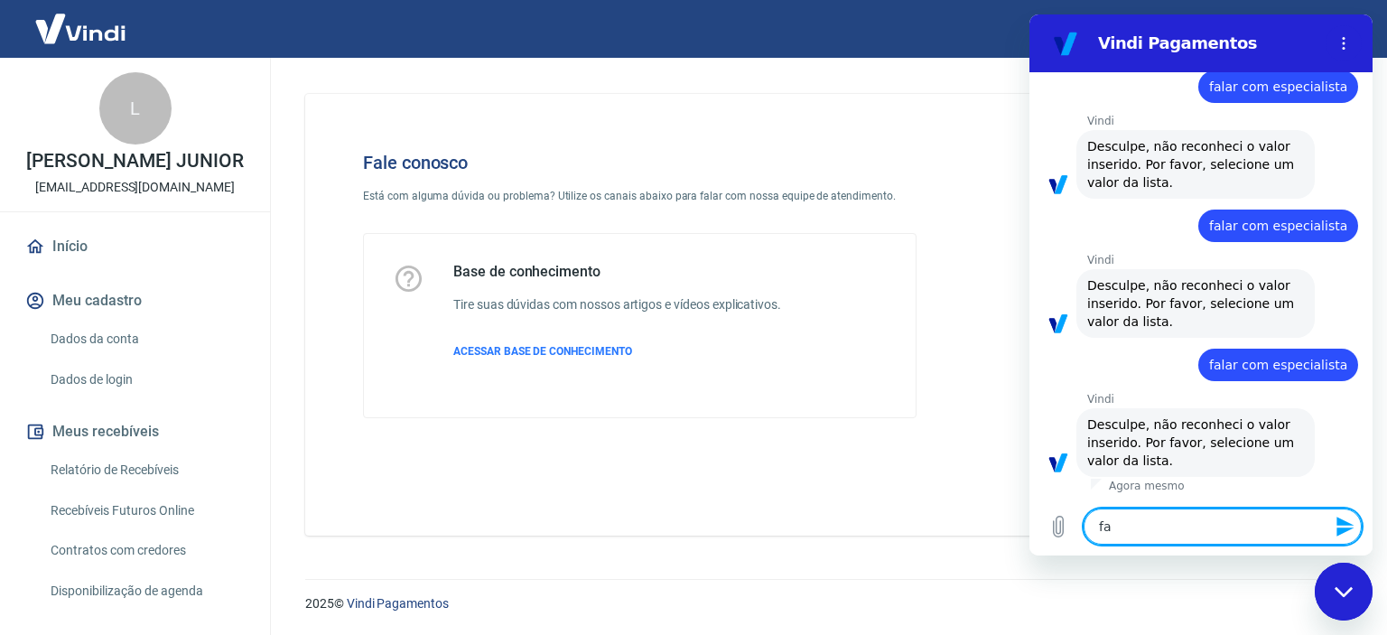
type textarea "fal"
type textarea "x"
type textarea "fala"
type textarea "x"
type textarea "falar"
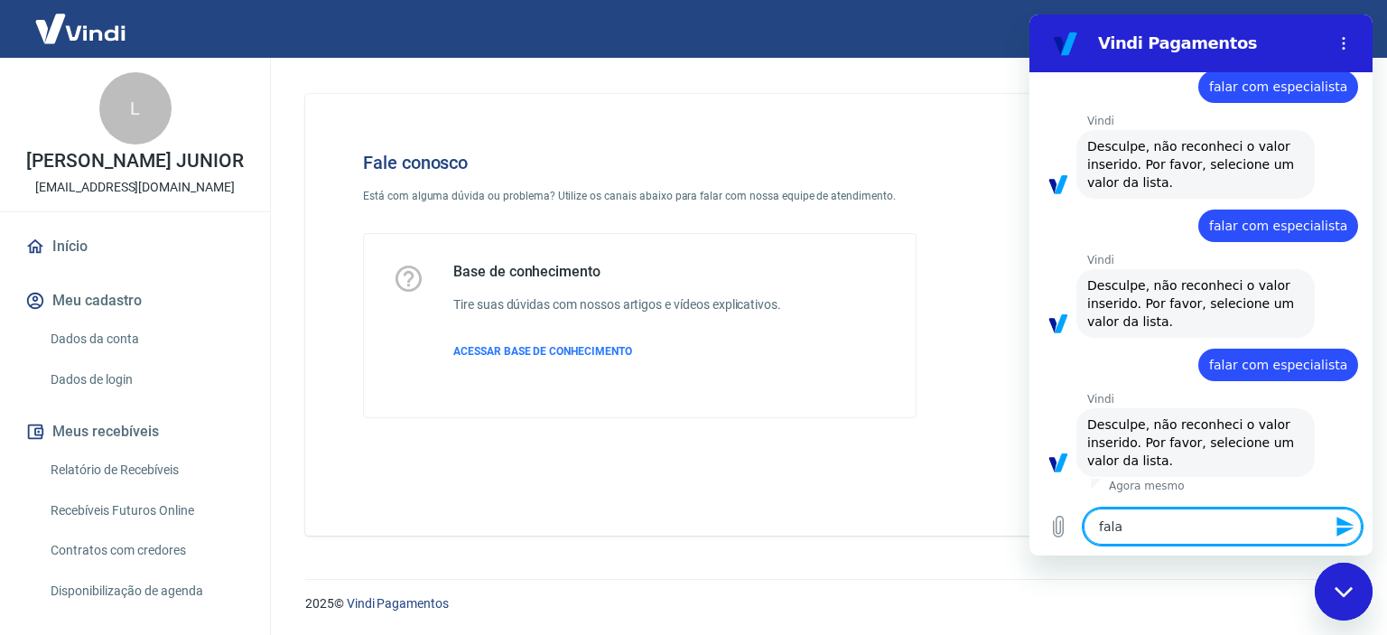
type textarea "x"
type textarea "falar"
type textarea "x"
type textarea "falar c"
type textarea "x"
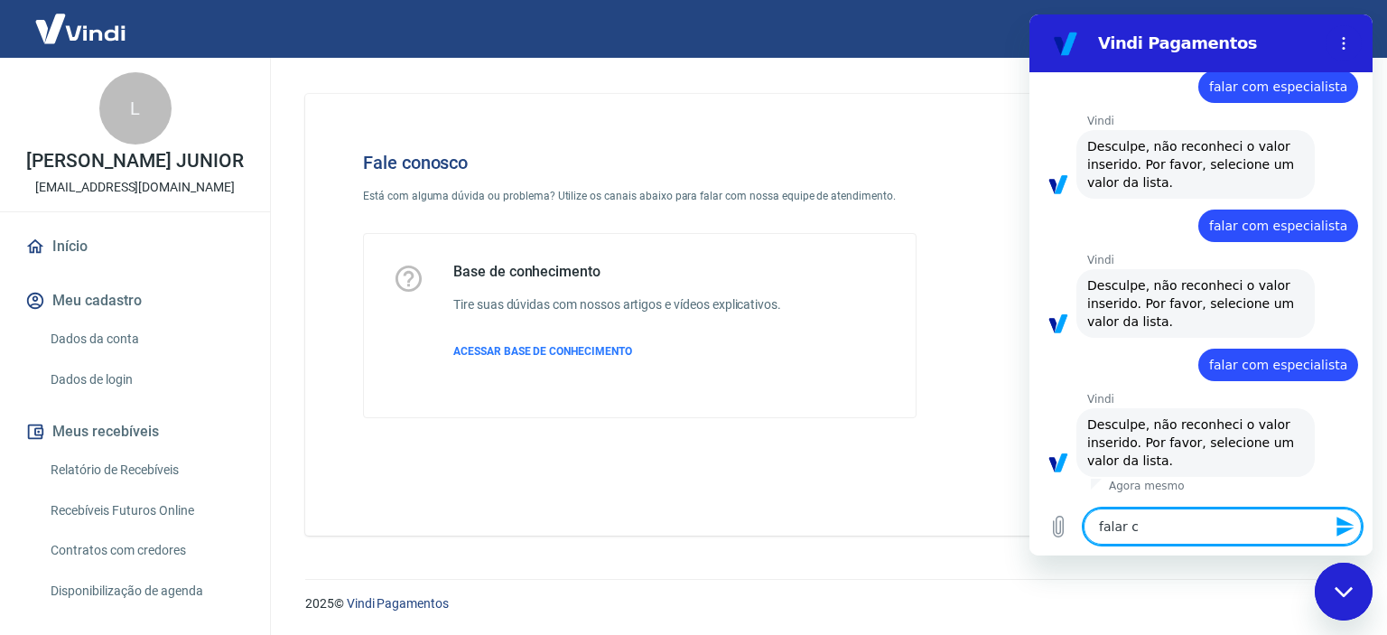
type textarea "falar co"
type textarea "x"
type textarea "falar com"
type textarea "x"
type textarea "falar com"
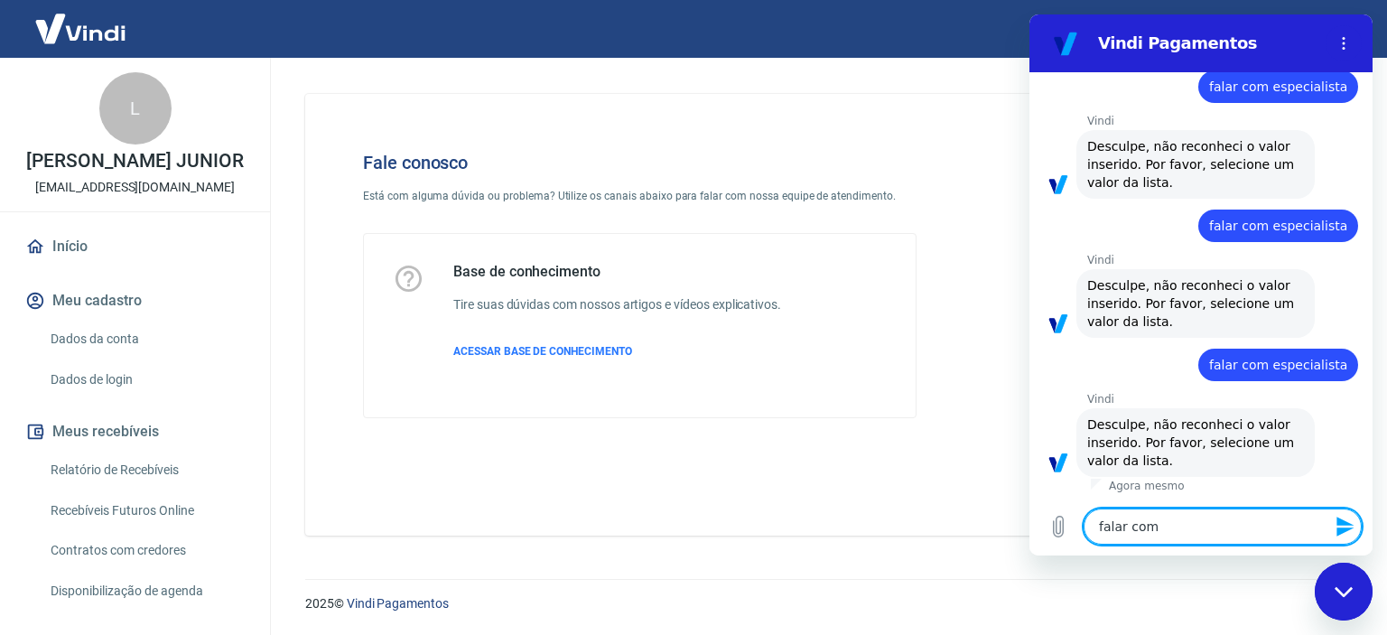
type textarea "x"
type textarea "falar com e"
type textarea "x"
type textarea "falar com es"
type textarea "x"
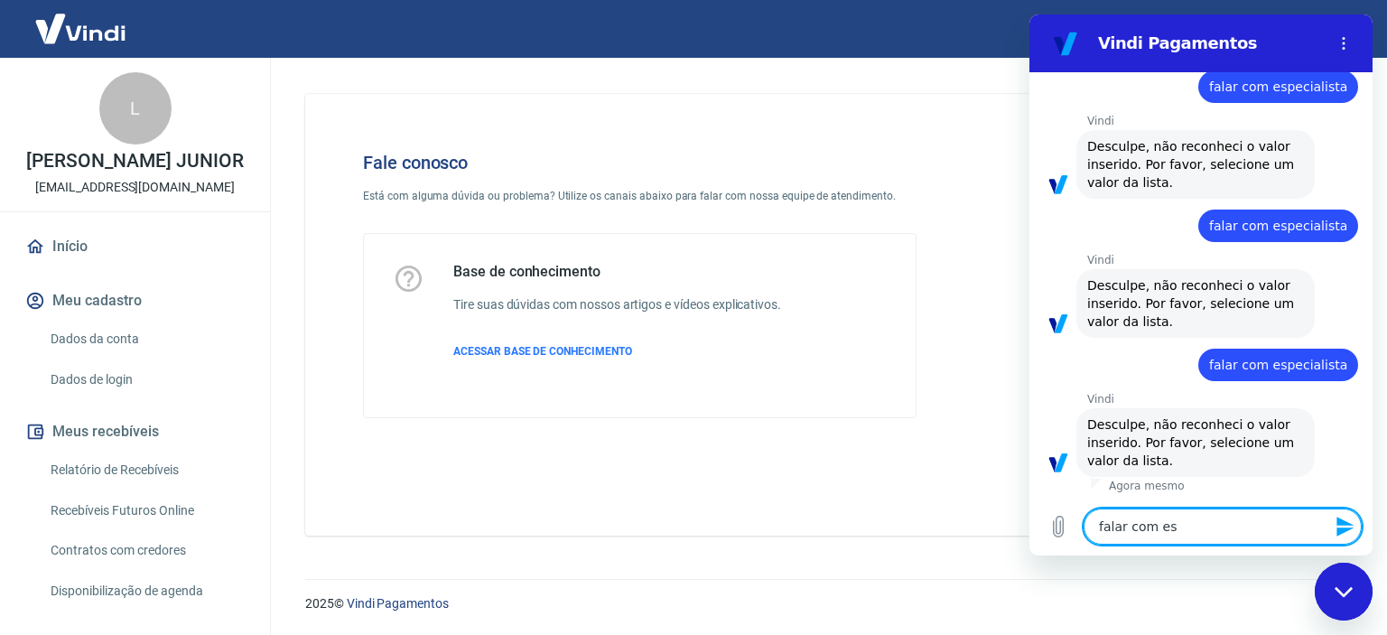
type textarea "falar com esp"
type textarea "x"
type textarea "falar com espe"
type textarea "x"
type textarea "falar com espec"
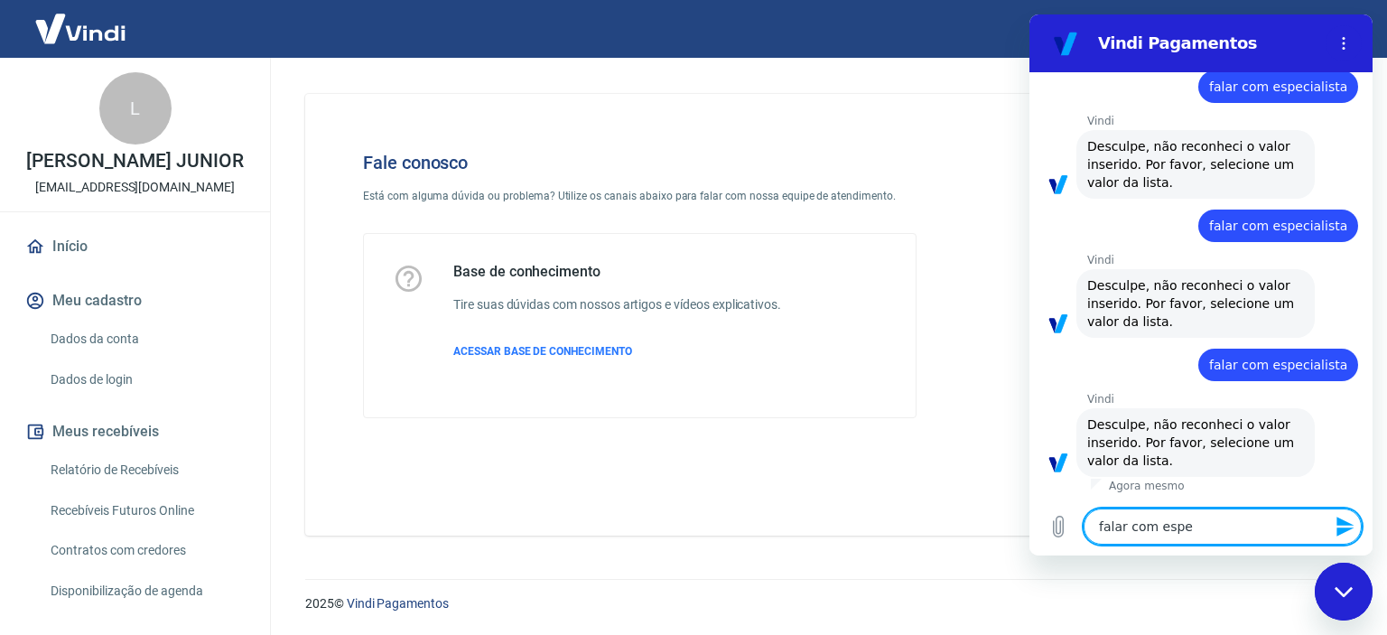
type textarea "x"
type textarea "falar com especi"
type textarea "x"
type textarea "falar com especia"
type textarea "x"
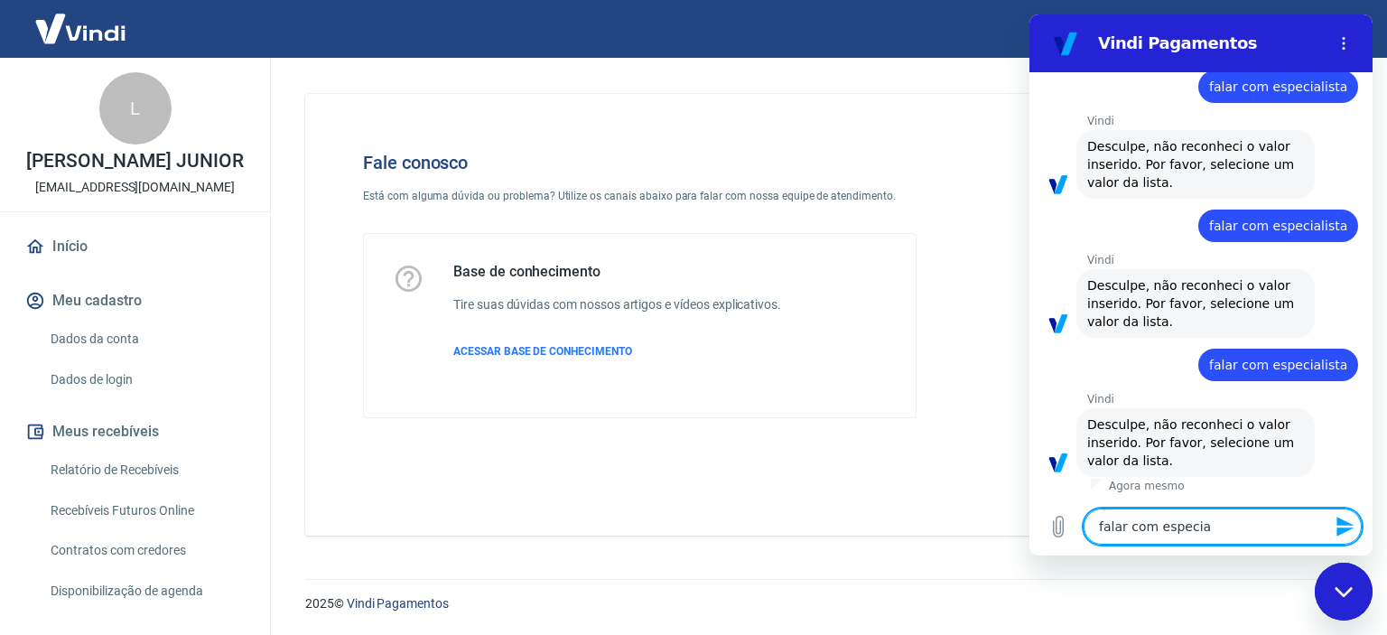
type textarea "falar com especial"
type textarea "x"
type textarea "falar com especiali"
type textarea "x"
type textarea "falar com especialis"
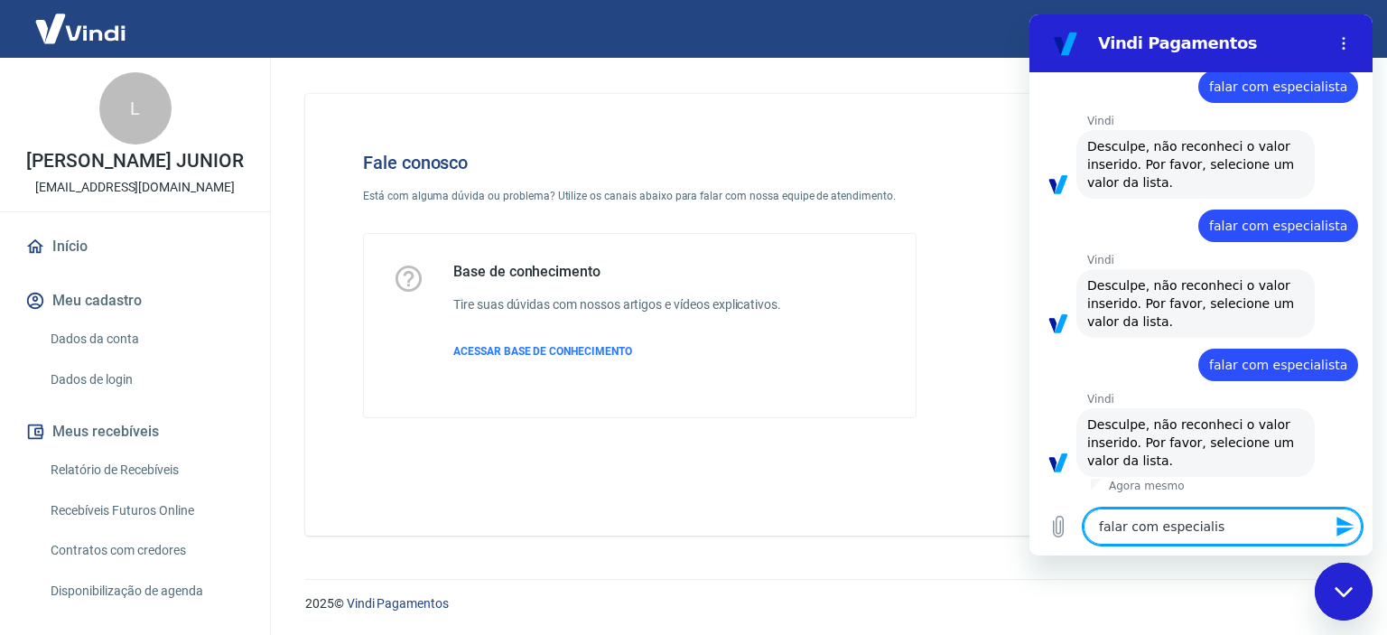
type textarea "x"
type textarea "falar com especialist"
type textarea "x"
type textarea "falar com especialista"
type textarea "x"
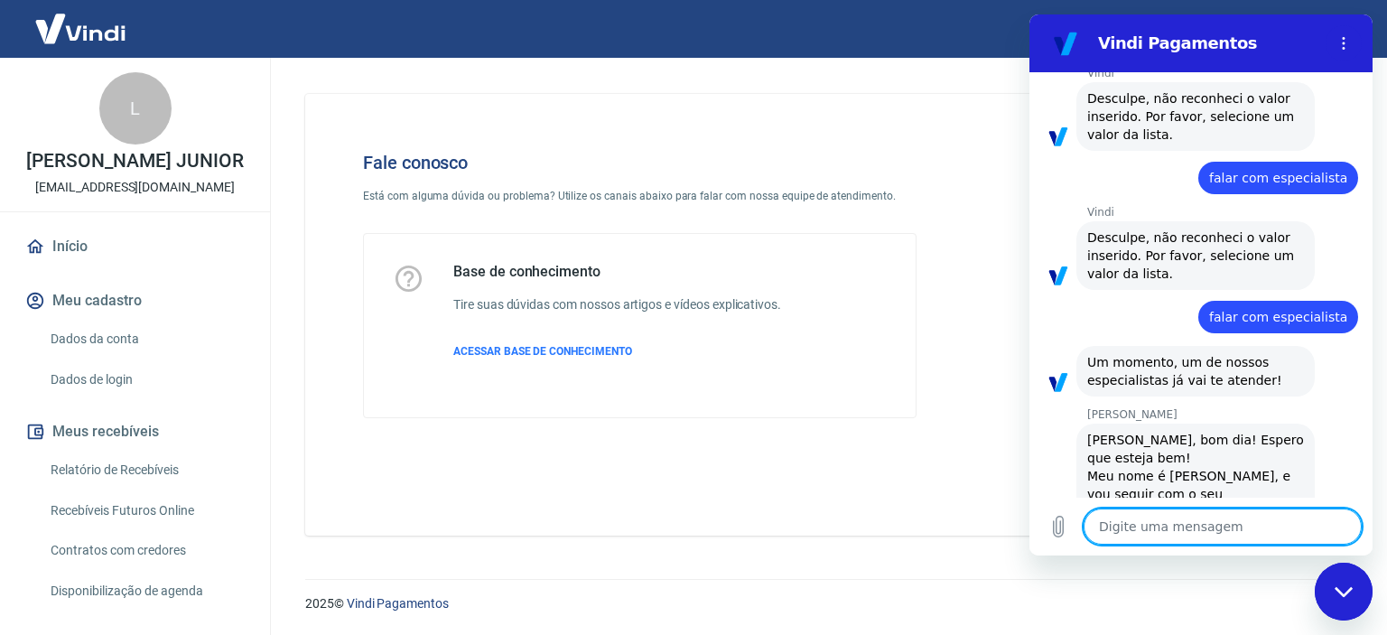
scroll to position [401, 0]
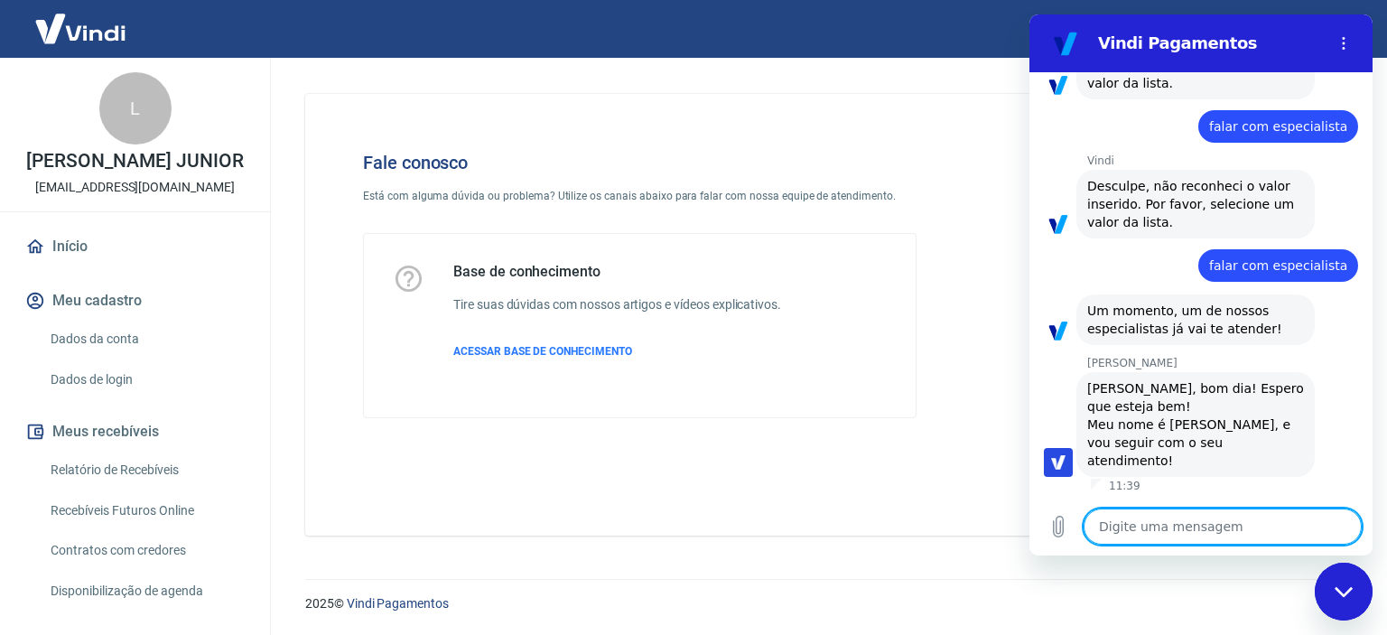
type textarea "x"
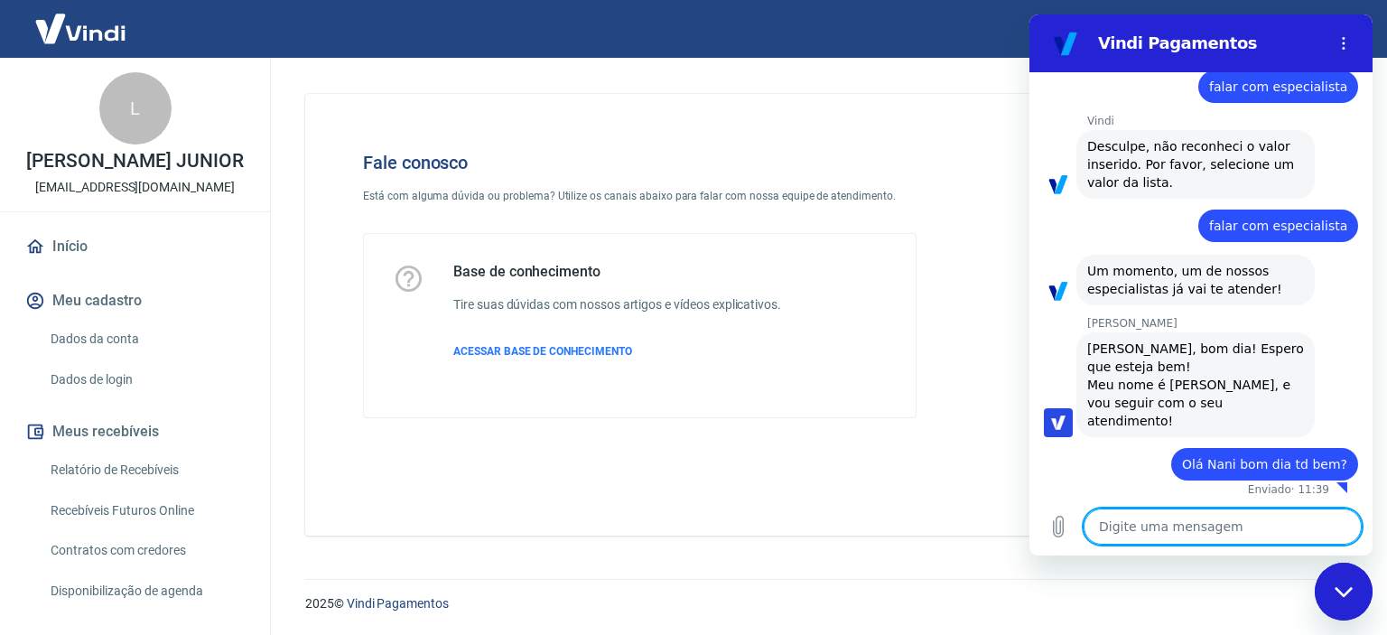
scroll to position [444, 0]
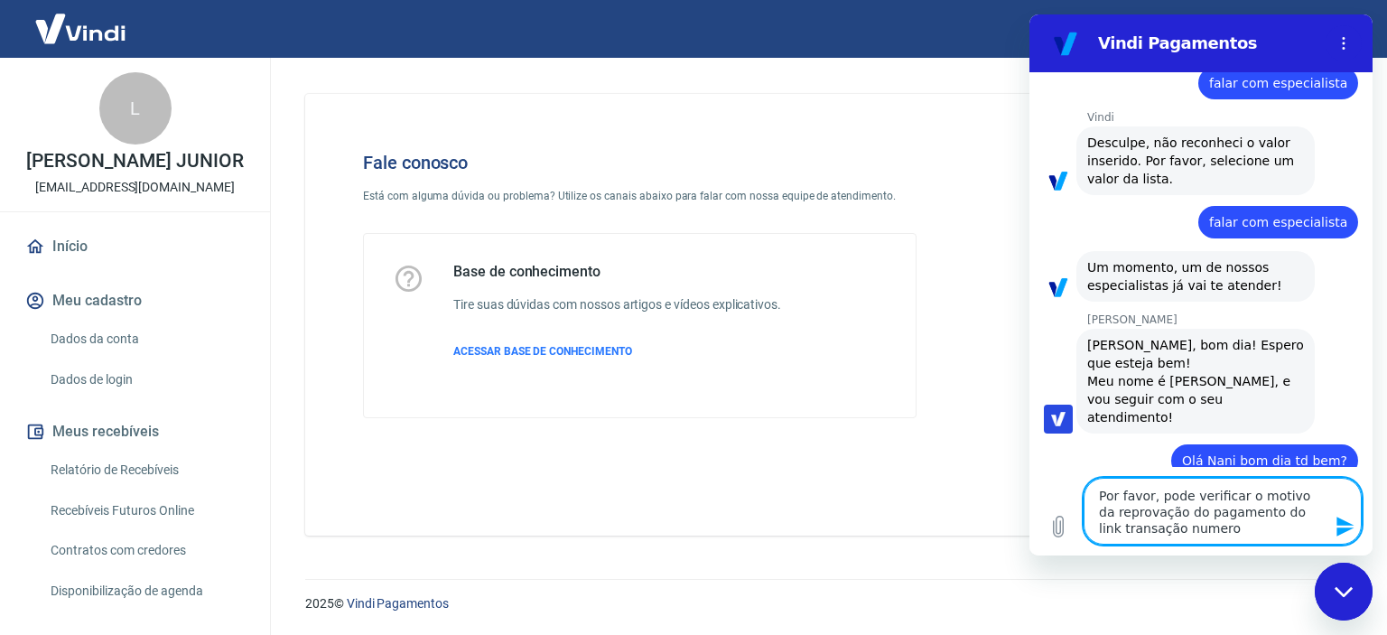
paste textarea "223410562 [DATE] 10:37"
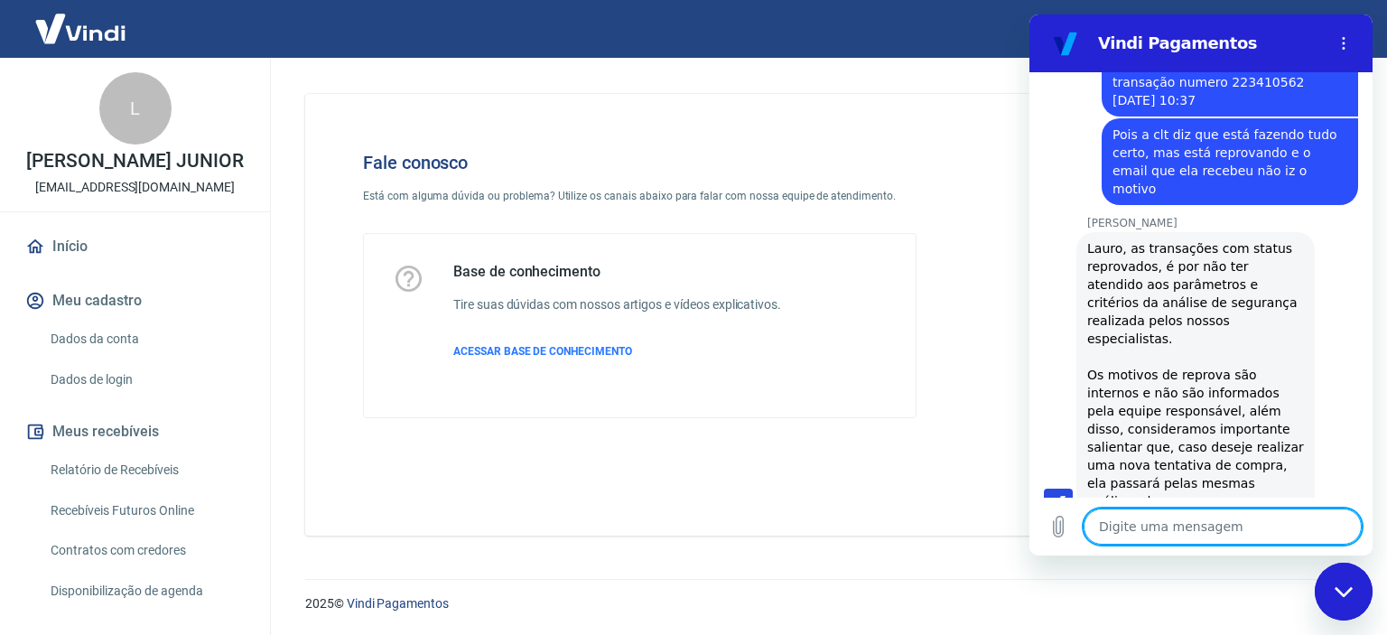
scroll to position [897, 0]
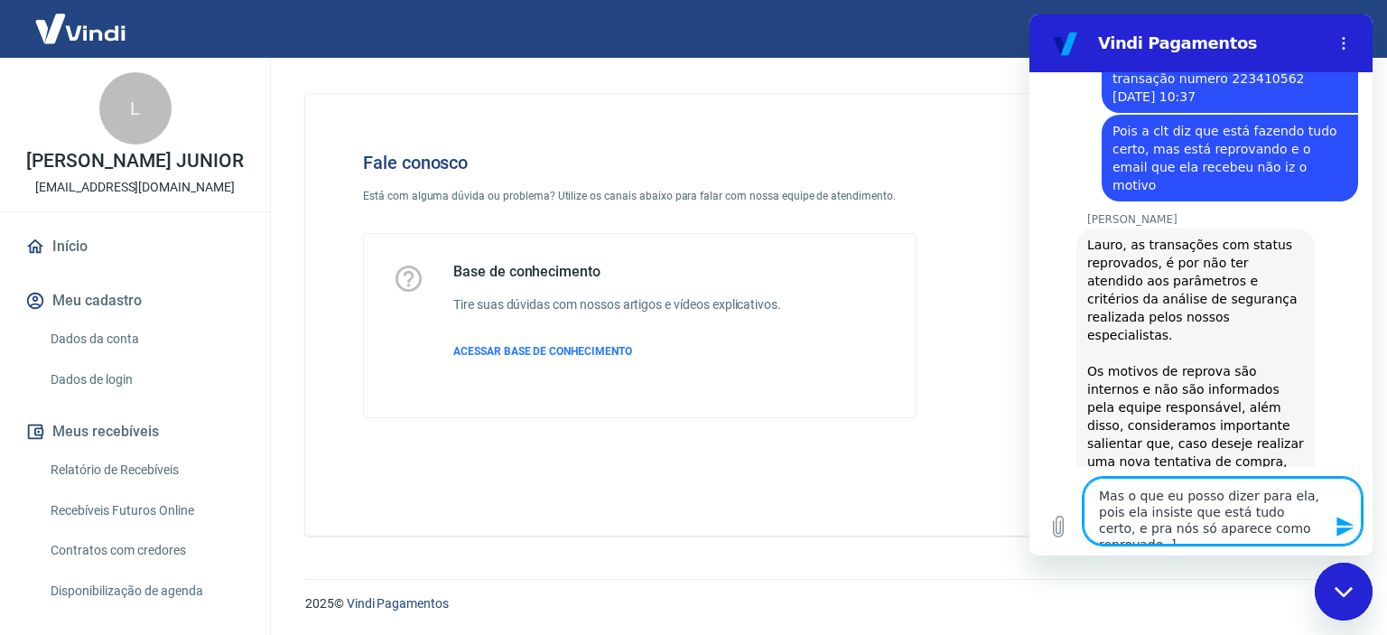
click at [1335, 528] on icon "Enviar mensagem" at bounding box center [1346, 527] width 22 height 22
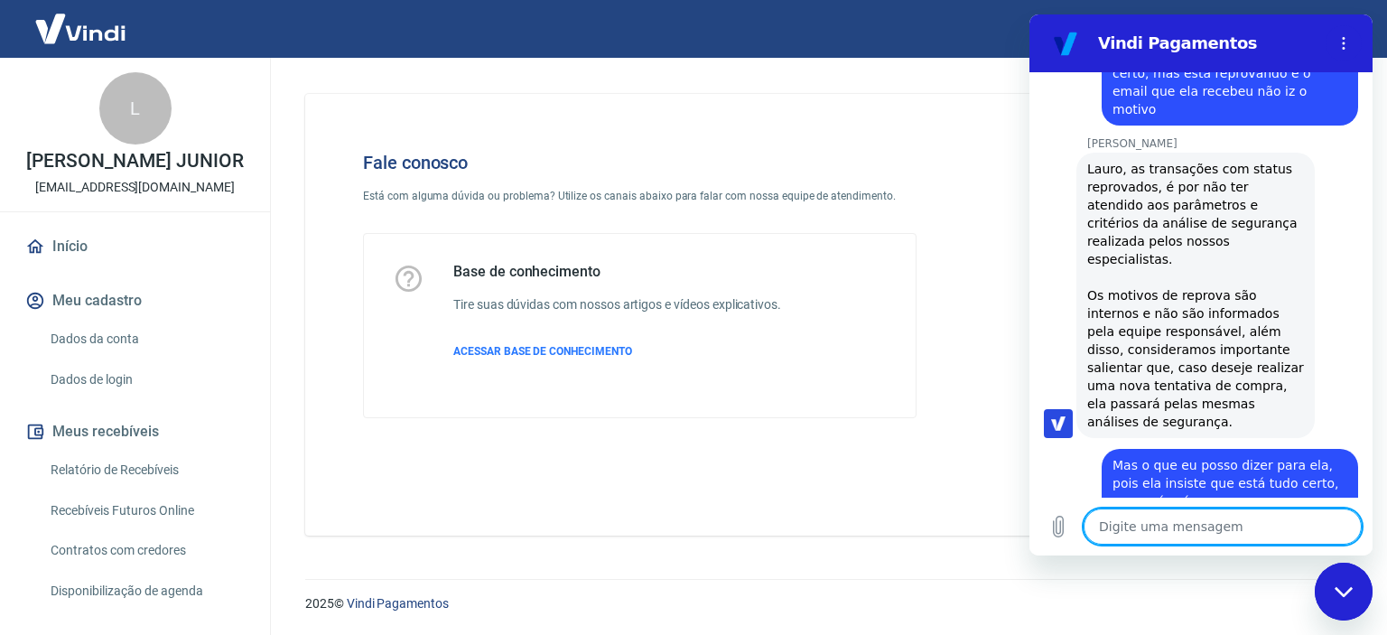
scroll to position [976, 0]
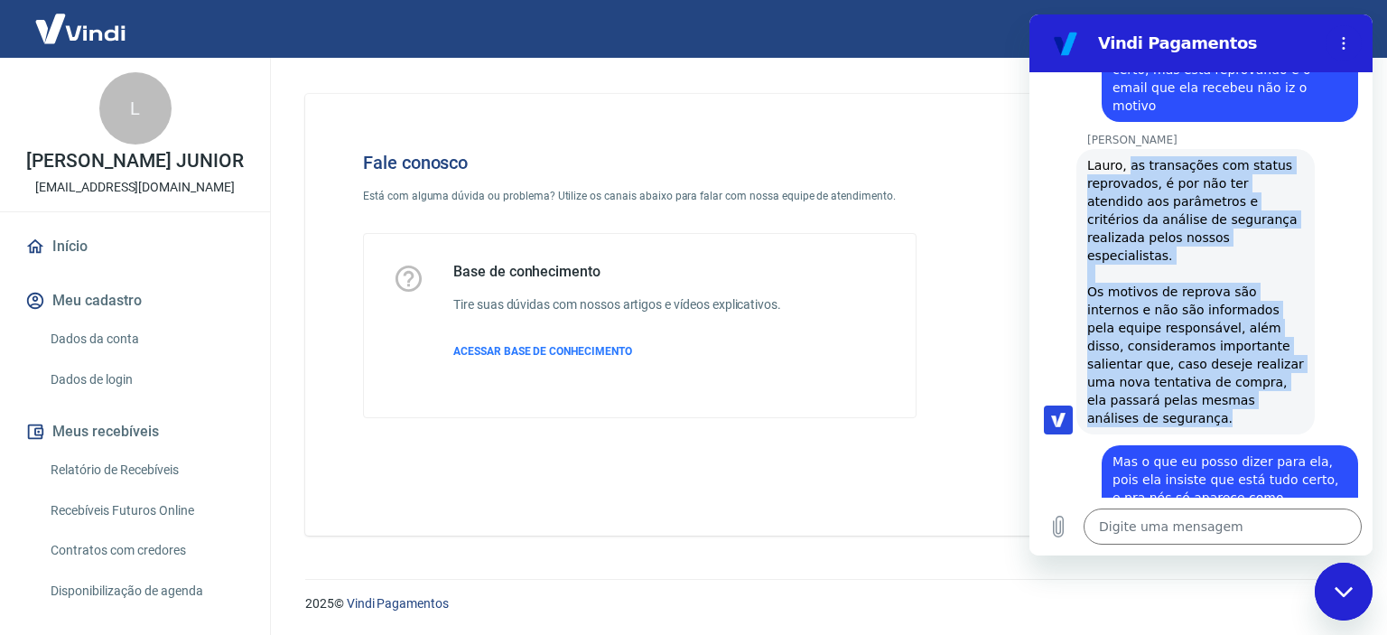
drag, startPoint x: 1126, startPoint y: 150, endPoint x: 1256, endPoint y: 373, distance: 258.2
click at [1256, 373] on div "Lauro, as transações com status reprovados, é por não ter atendido aos parâmetr…" at bounding box center [1195, 291] width 217 height 271
copy div "as transações com status reprovados, é por não ter atendido aos parâmetros e cr…"
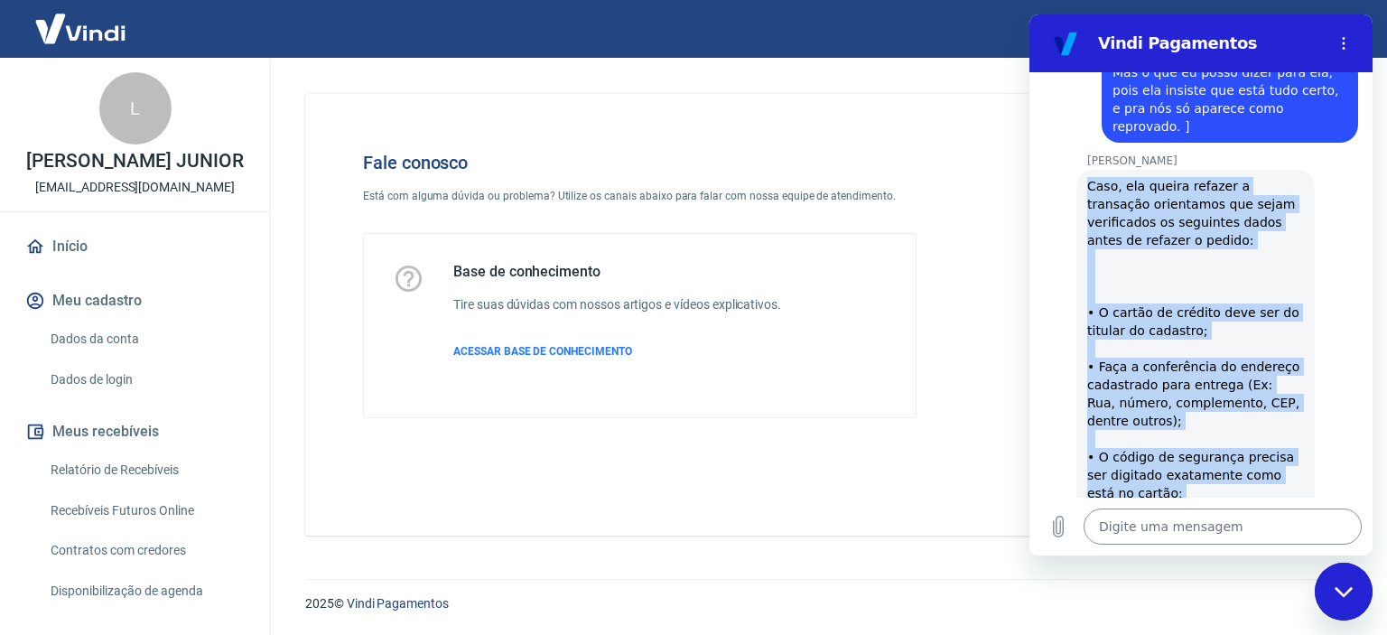
scroll to position [1579, 0]
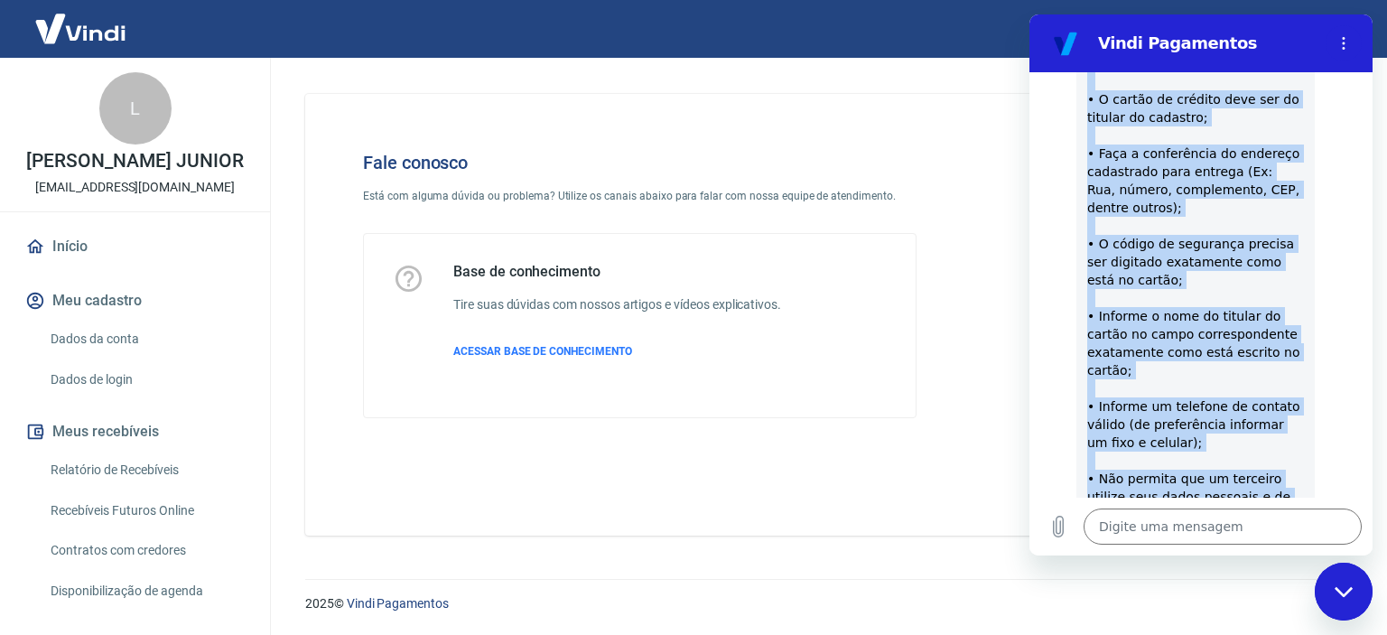
drag, startPoint x: 1080, startPoint y: 278, endPoint x: 1290, endPoint y: 468, distance: 282.6
click at [1290, 468] on div "[PERSON_NAME] diz: Caso, ela queira refazer a transação orientamos que sejam ve…" at bounding box center [1196, 253] width 238 height 592
copy div "Caso, ela queira refazer a transação orientamos que sejam verificados os seguin…"
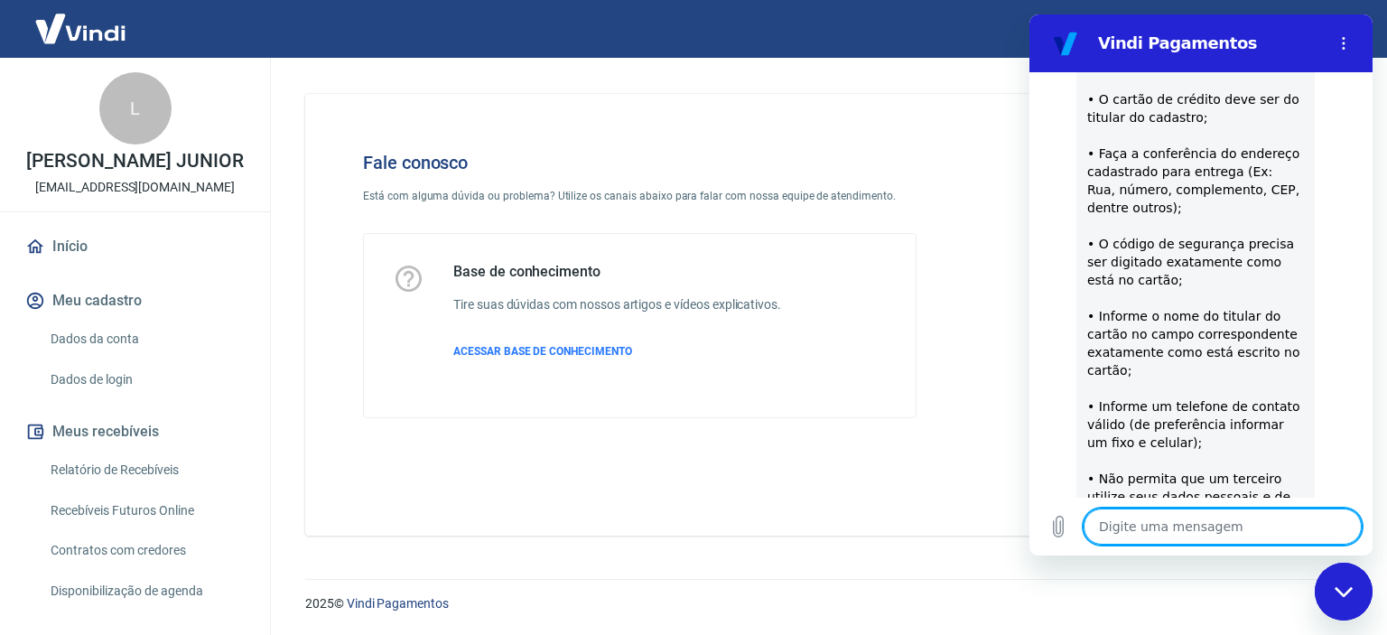
click at [1201, 533] on textarea at bounding box center [1223, 526] width 278 height 36
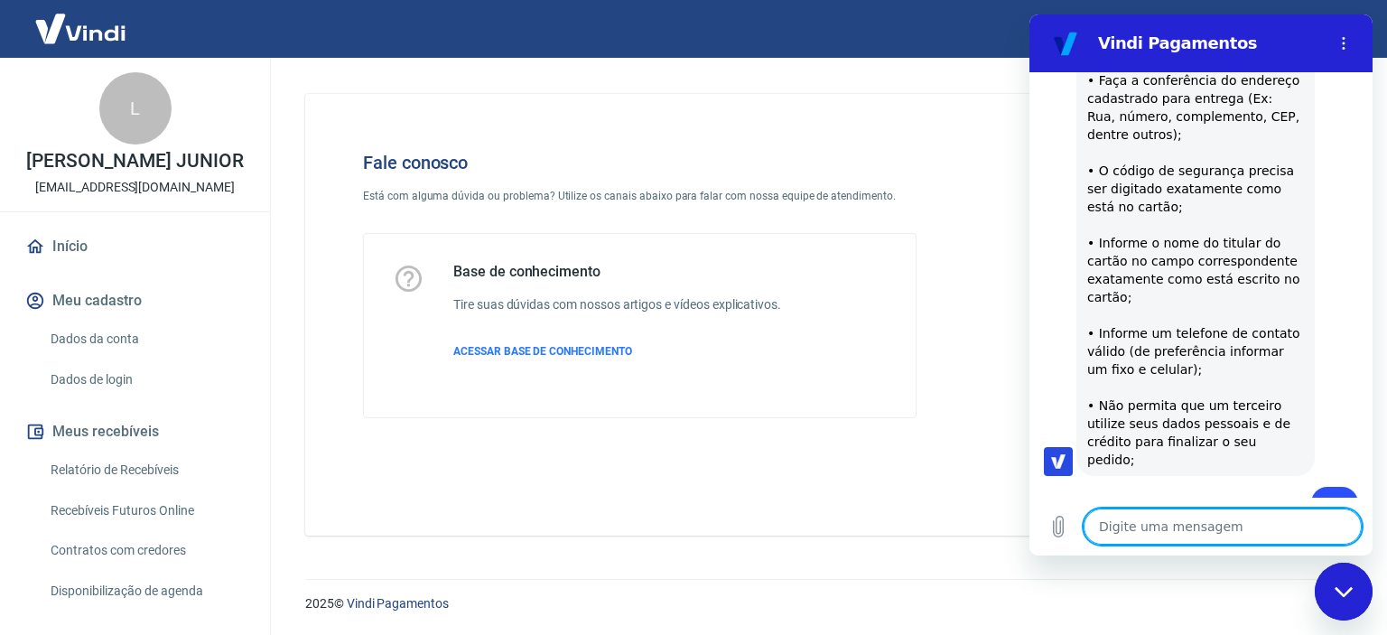
scroll to position [1656, 0]
